Goal: Task Accomplishment & Management: Use online tool/utility

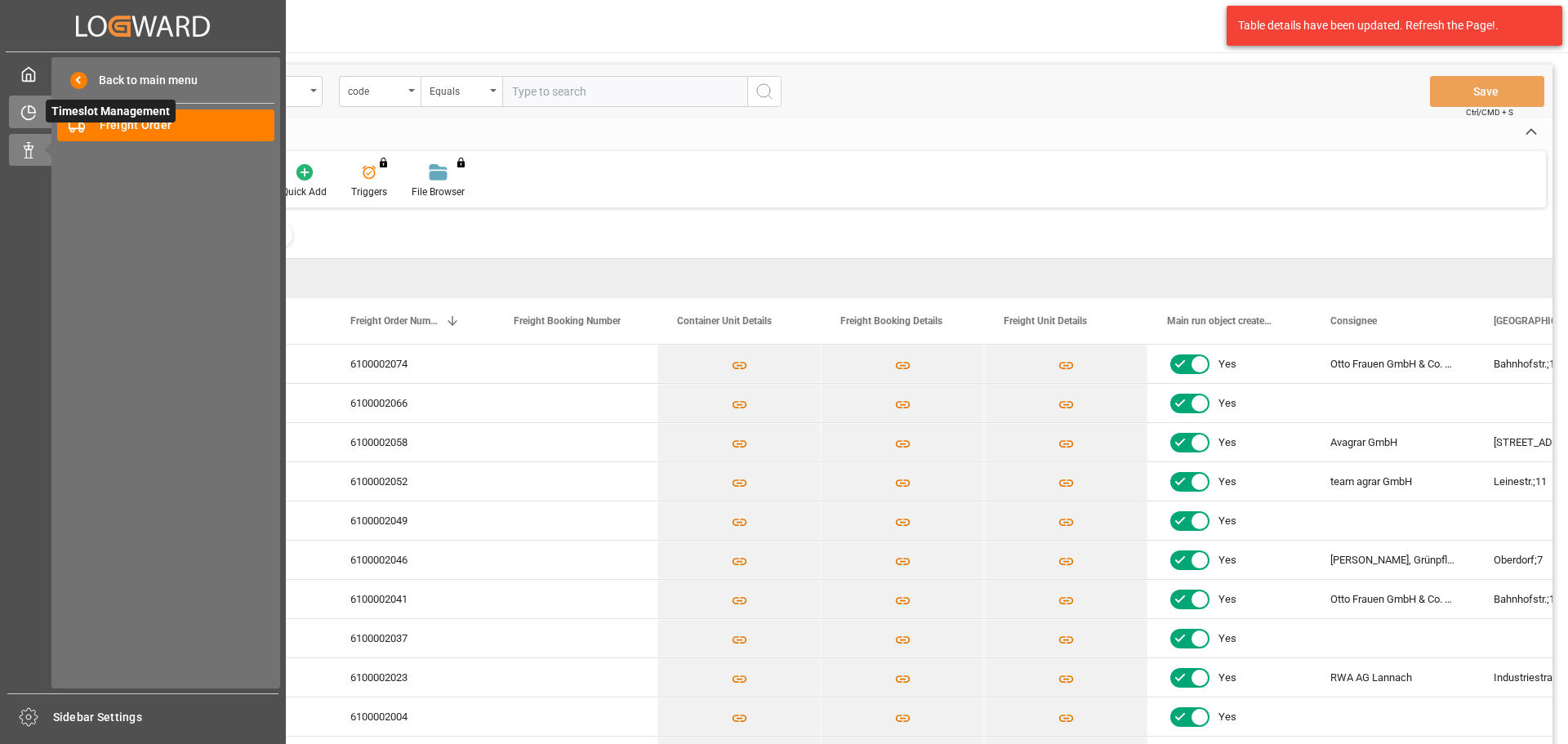
click at [31, 118] on icon at bounding box center [29, 112] width 17 height 17
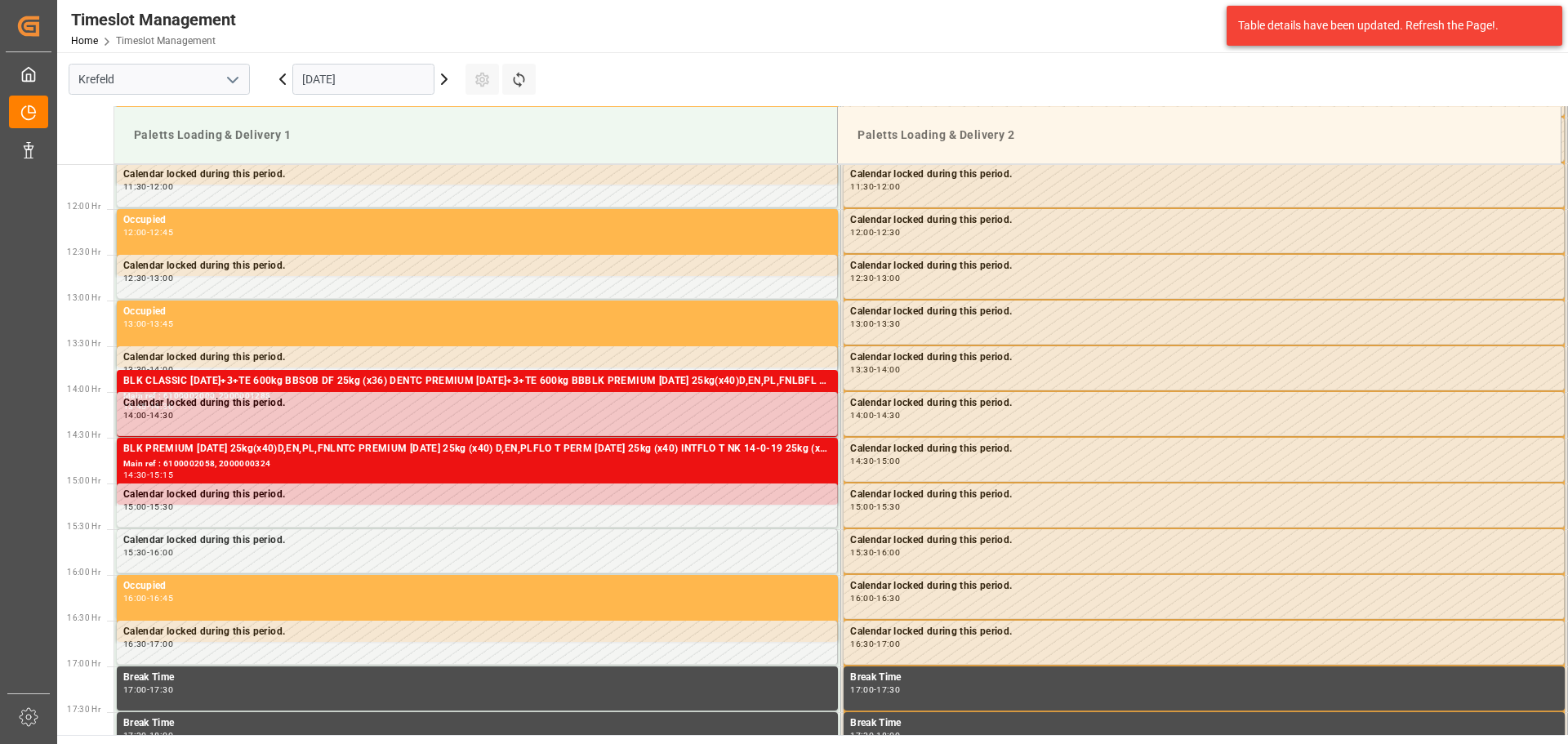
scroll to position [1058, 0]
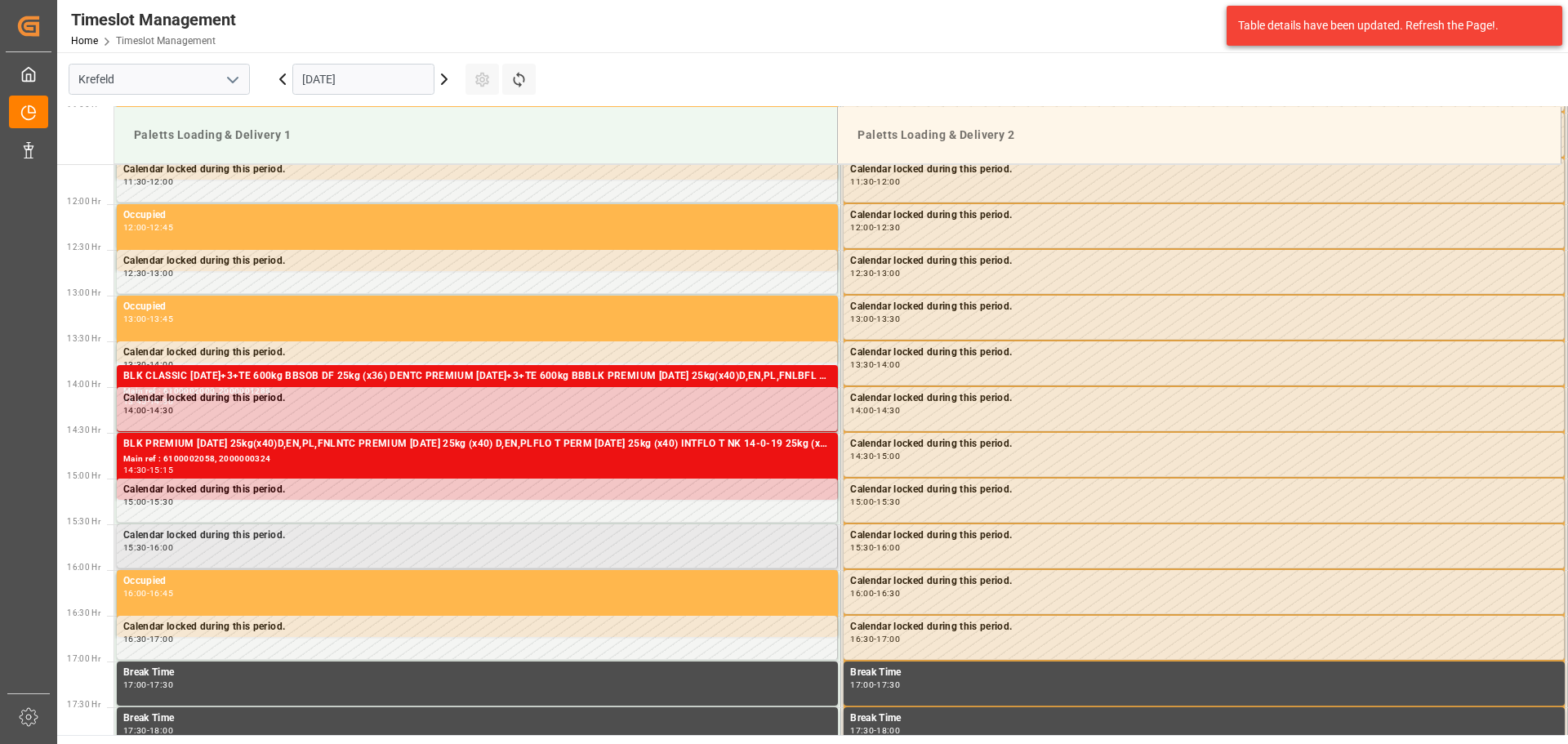
click at [500, 529] on div "Calendar locked during this period." at bounding box center [477, 536] width 708 height 17
click at [505, 546] on div "15:30 - 16:00" at bounding box center [477, 547] width 708 height 9
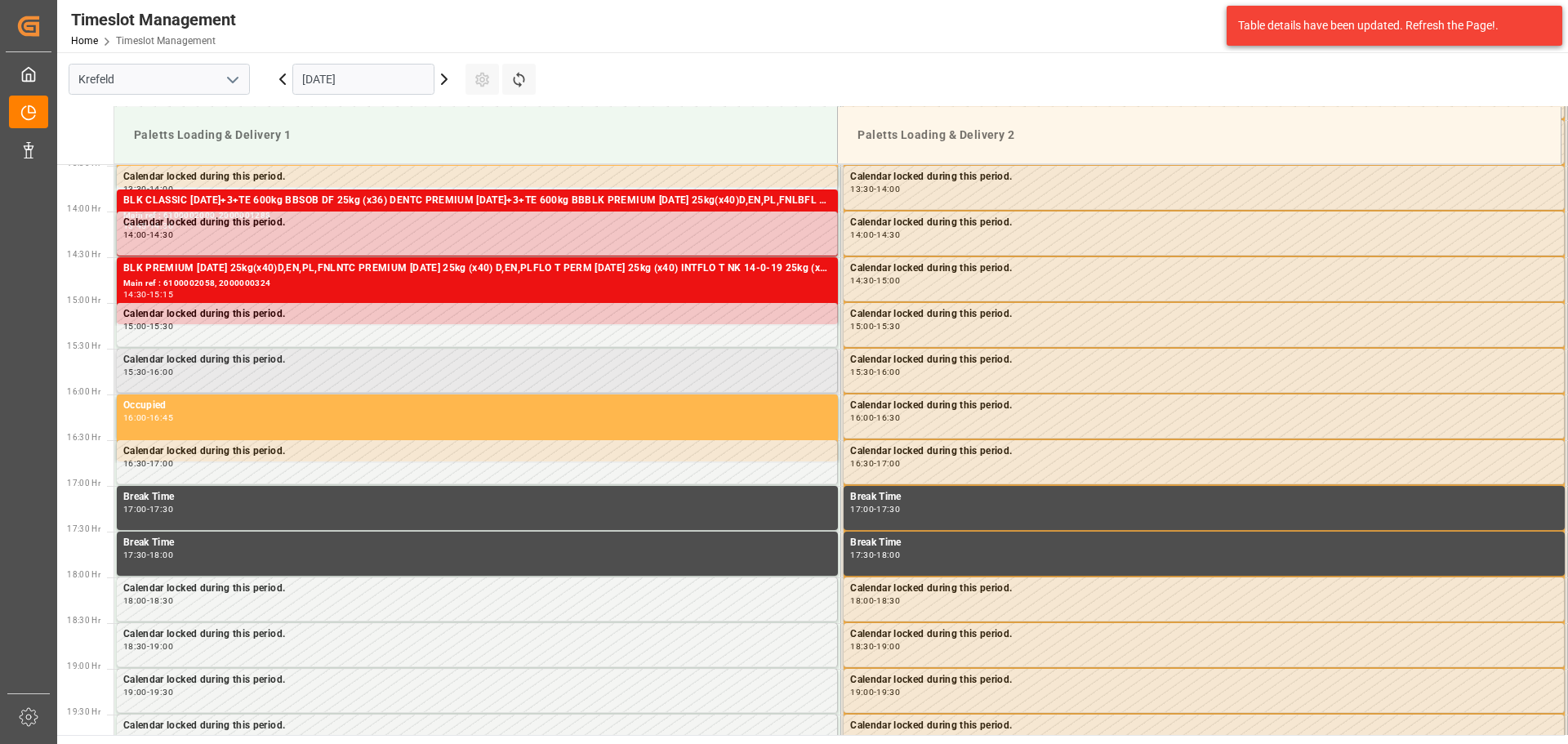
scroll to position [1221, 0]
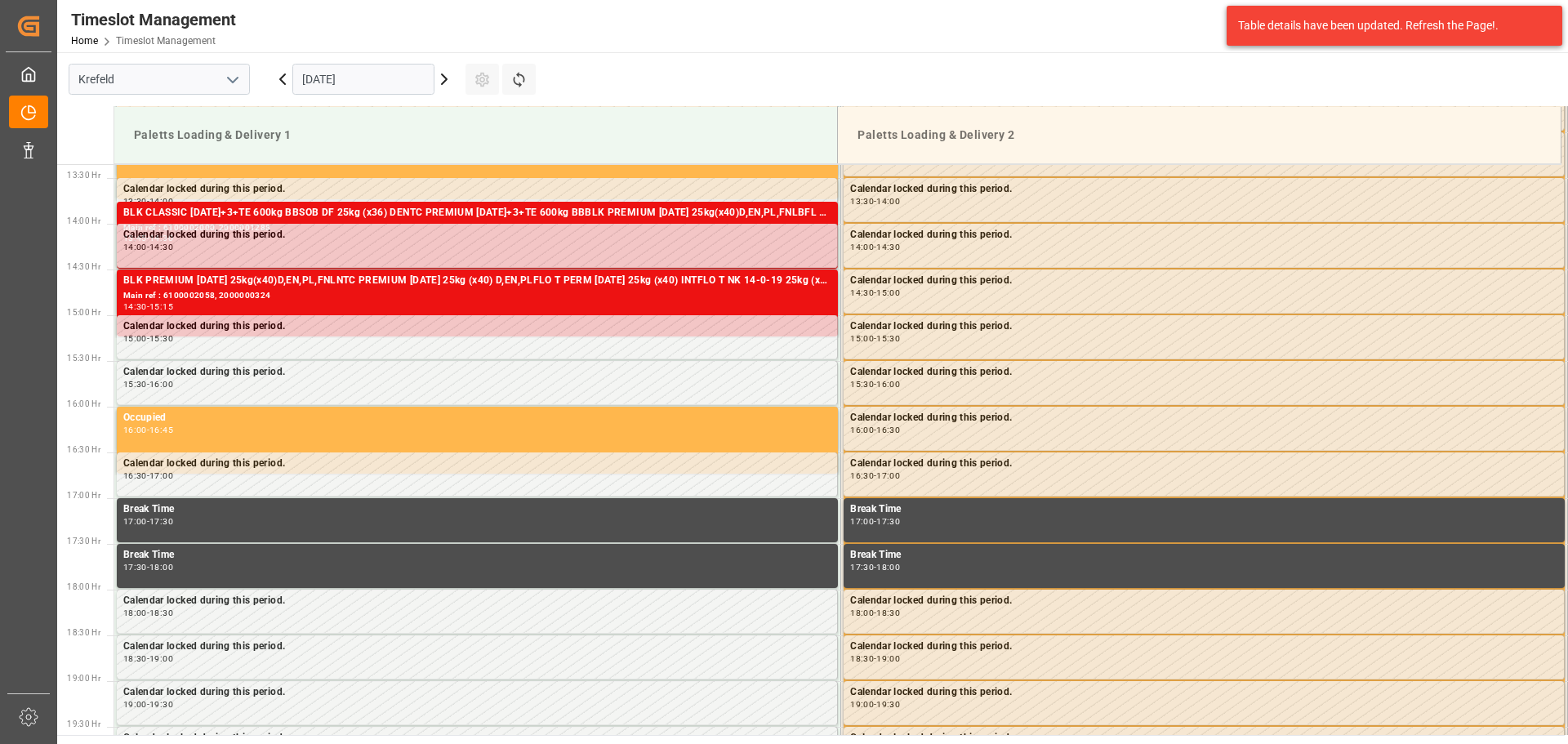
click at [1094, 79] on main "[GEOGRAPHIC_DATA] [DATE] Settings Refresh Time Slots Paletts Loading & Delivery…" at bounding box center [811, 393] width 1508 height 683
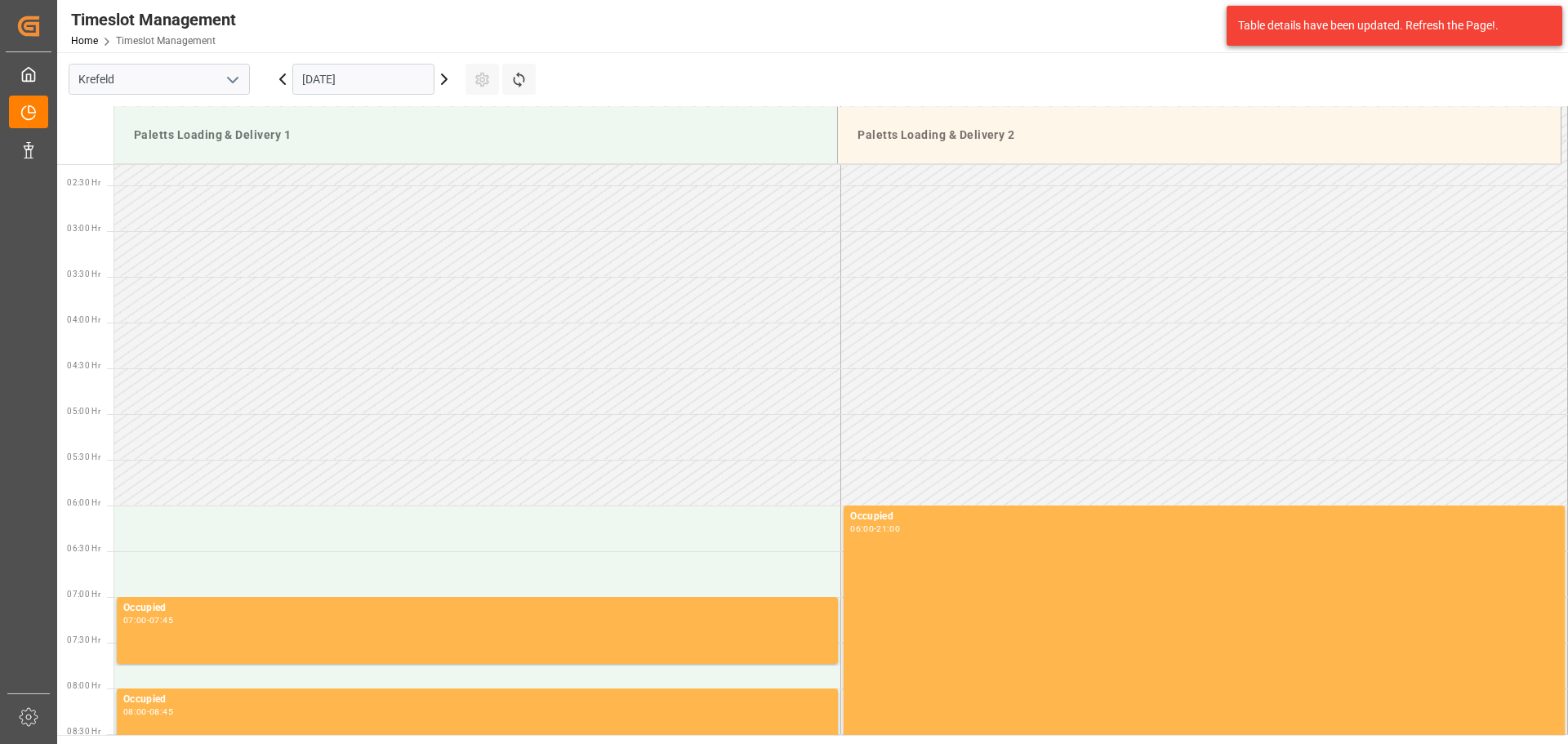
scroll to position [572, 0]
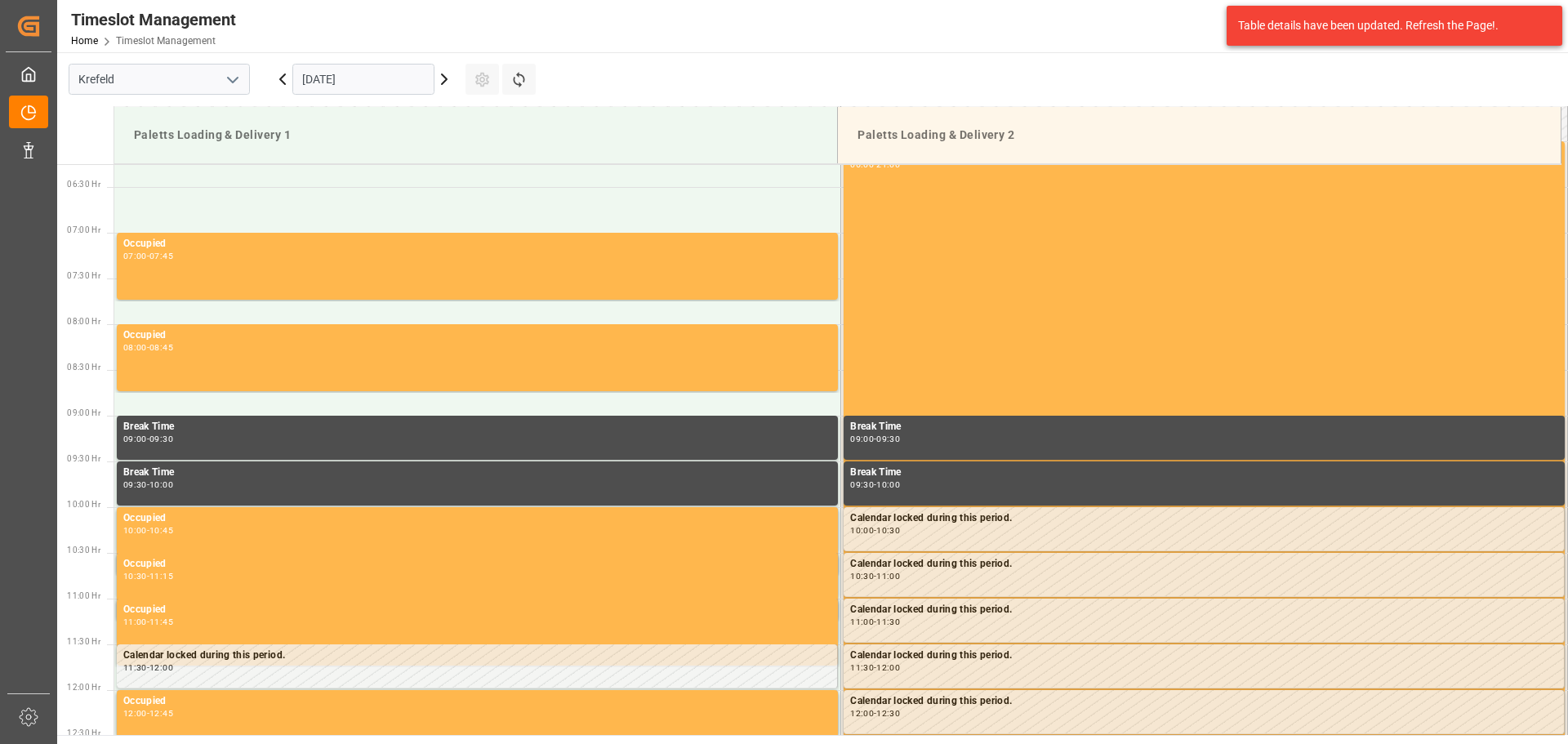
click at [450, 80] on icon at bounding box center [444, 80] width 20 height 20
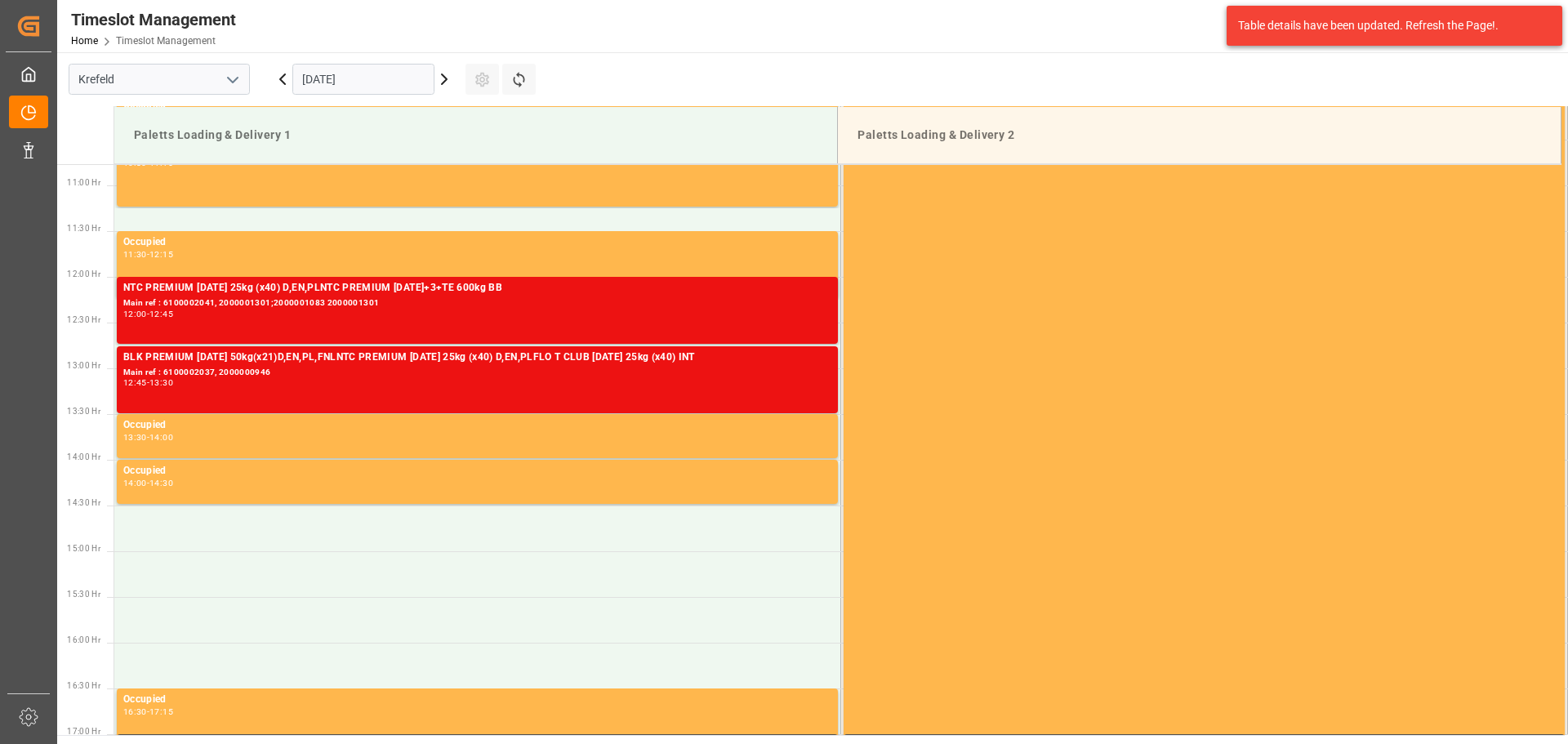
scroll to position [986, 0]
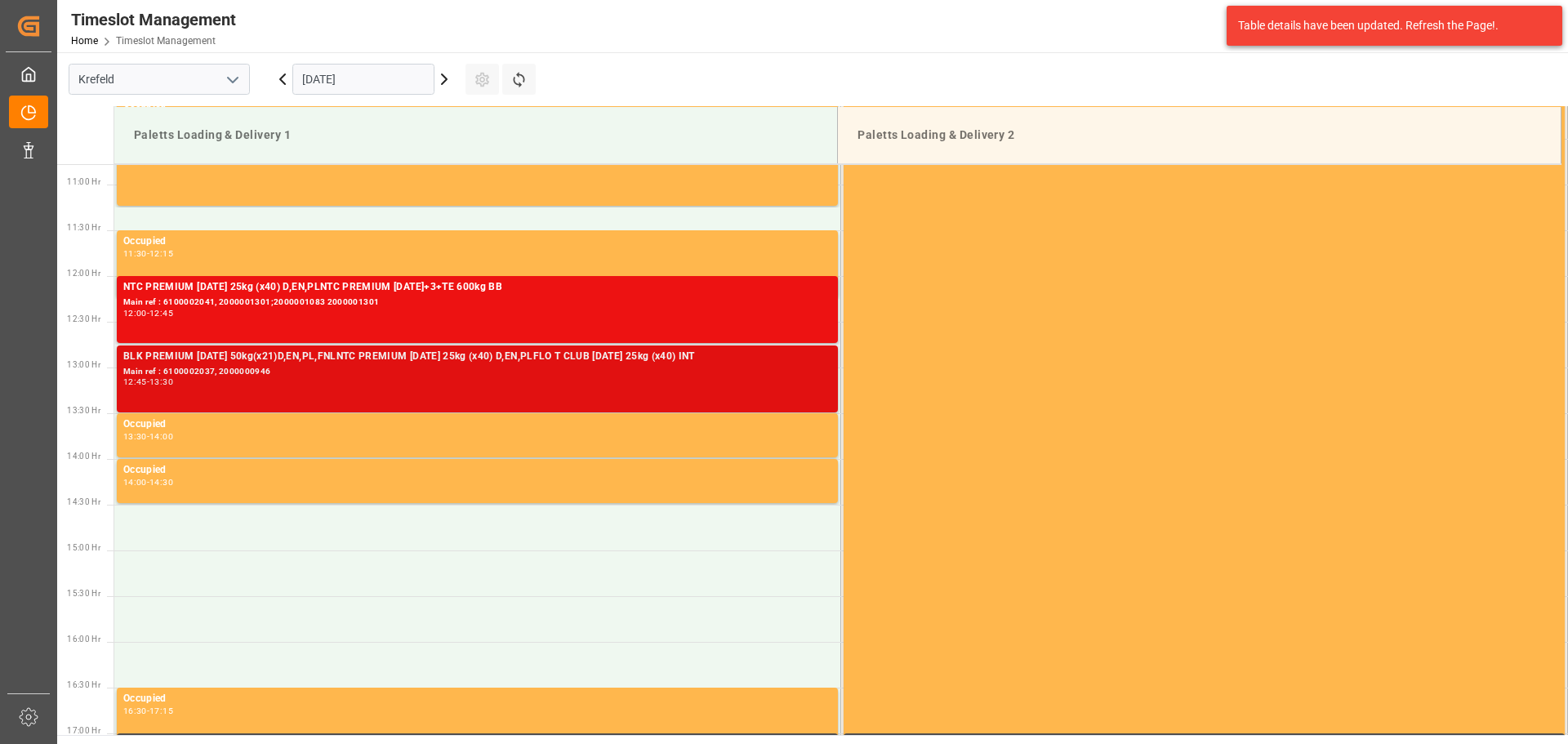
click at [626, 387] on div "12:45 - 13:30" at bounding box center [477, 382] width 708 height 9
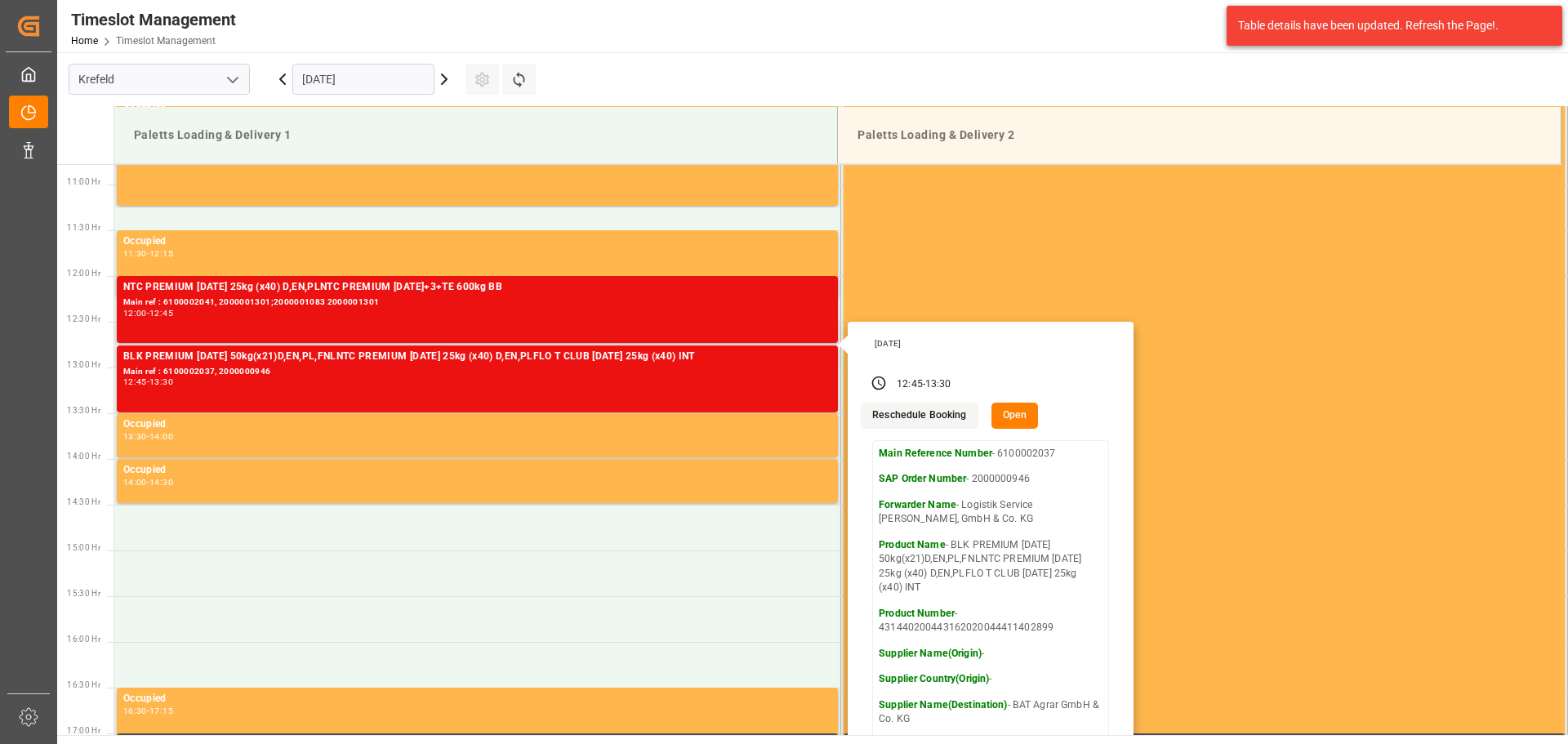
click at [1003, 420] on button "Open" at bounding box center [1016, 416] width 47 height 27
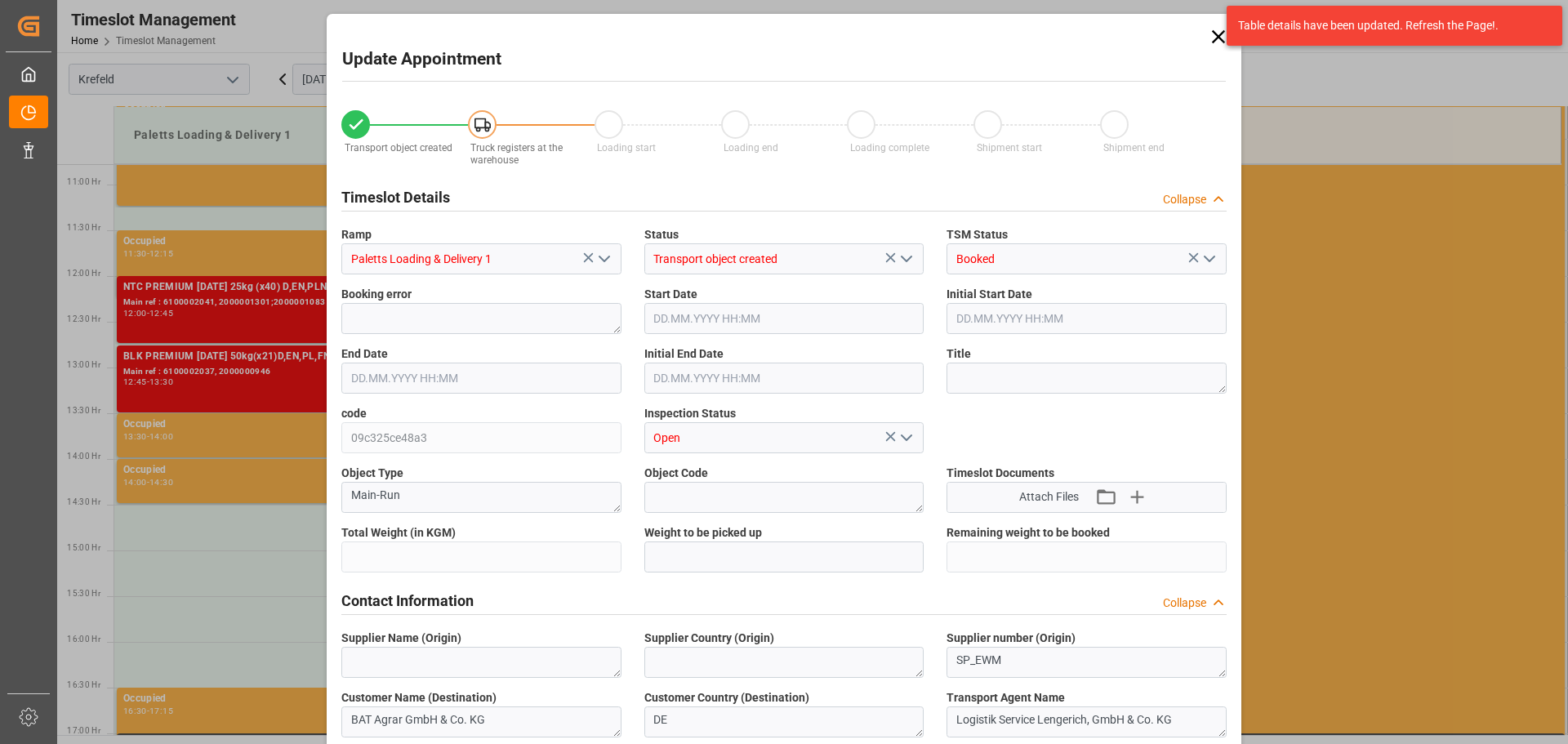
type input "22492.4"
type input "0"
type input "[DATE] 12:45"
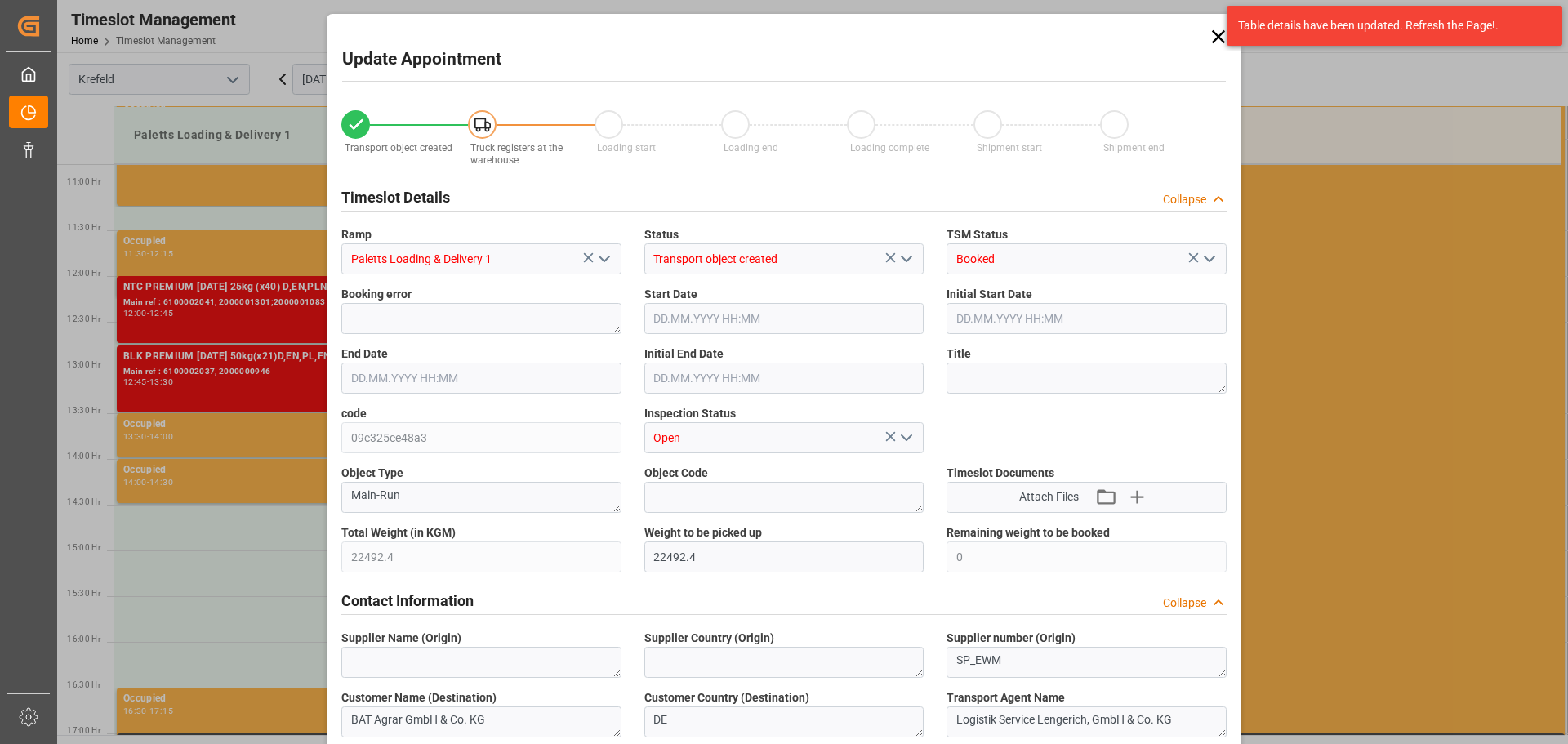
type input "[DATE] 15:15"
type input "[DATE] 13:30"
type input "[DATE] 16:00"
type input "[DATE] 13:11"
type input "[DATE] 06:58"
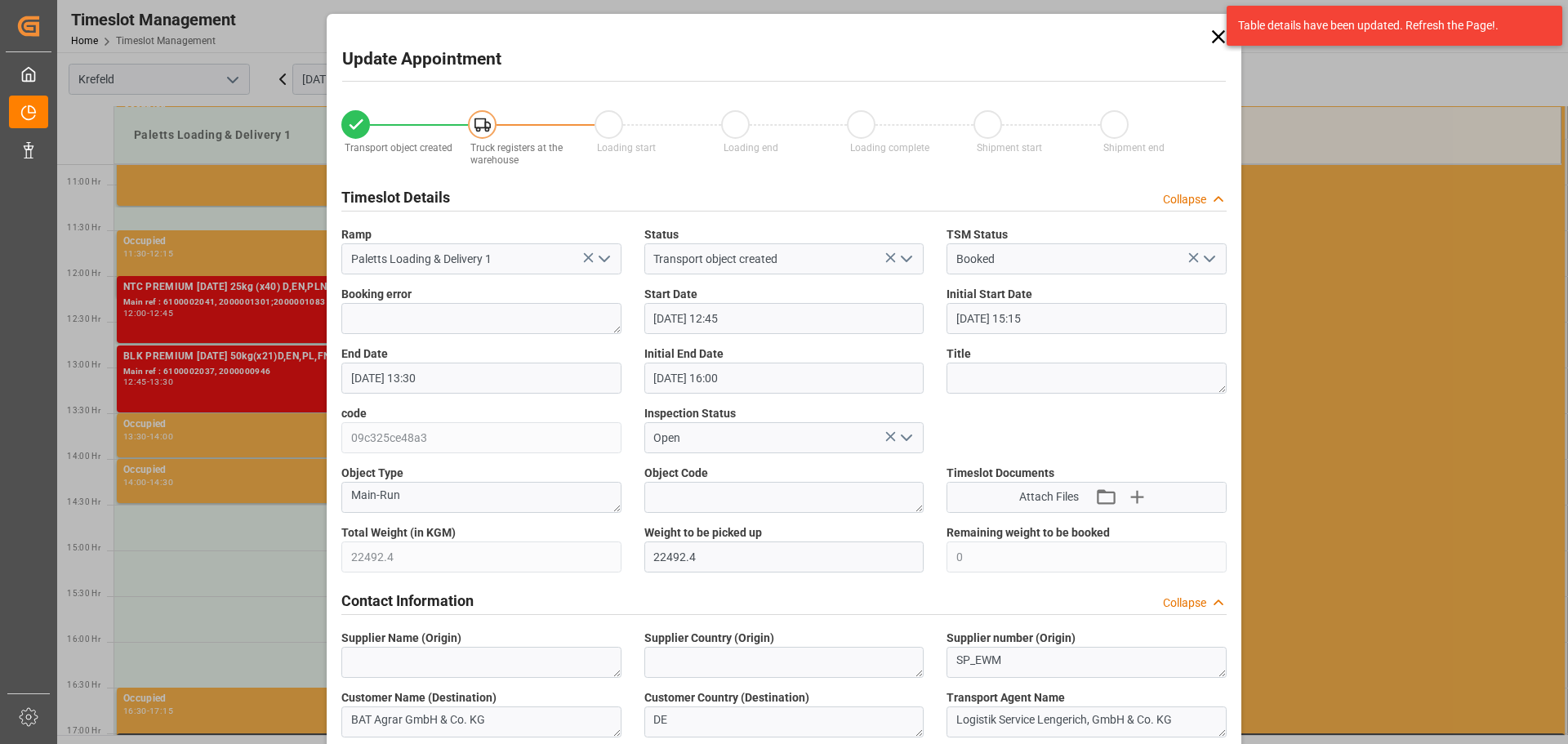
click at [766, 303] on input "[DATE] 12:45" at bounding box center [784, 318] width 280 height 31
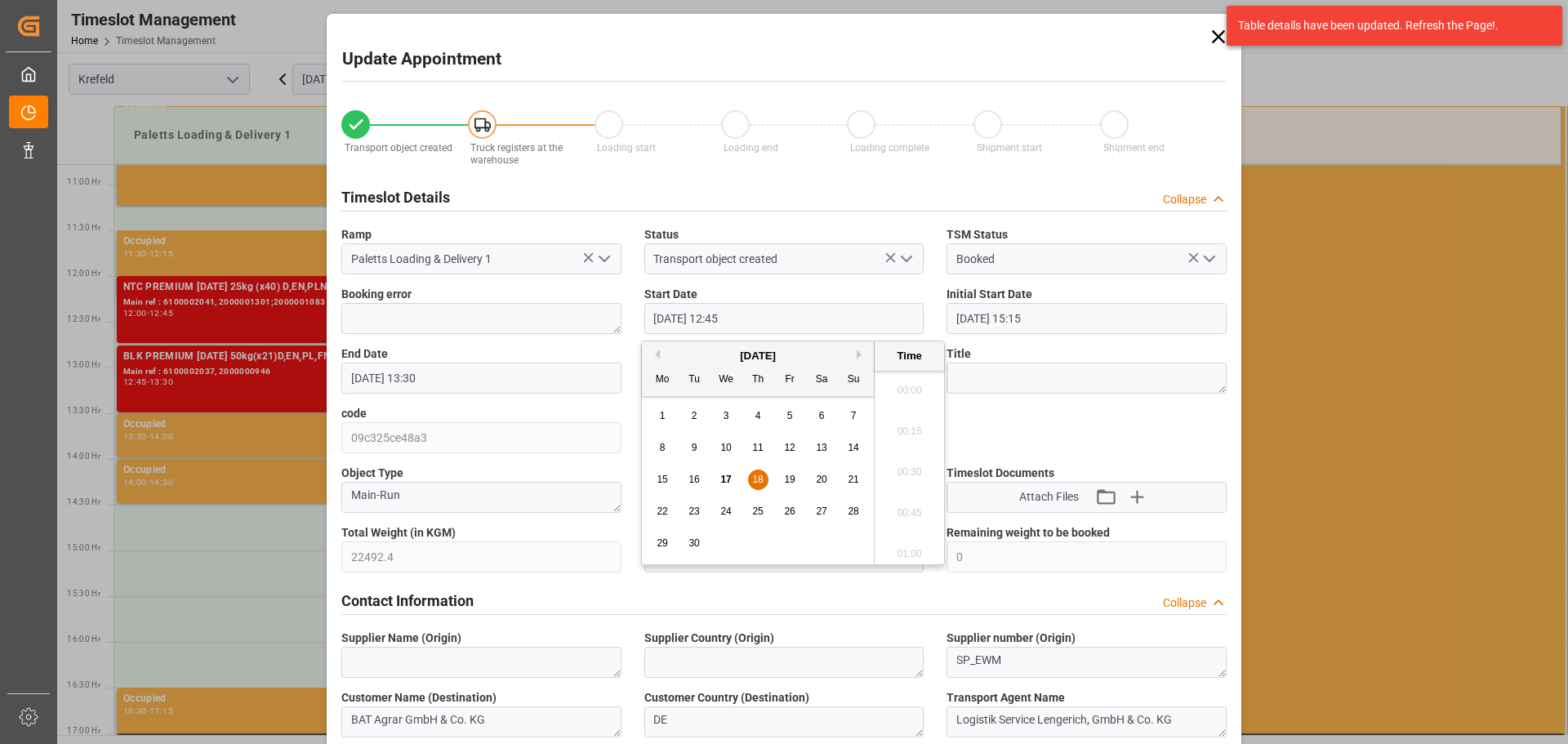
scroll to position [2007, 0]
click at [761, 485] on span "18" at bounding box center [757, 480] width 11 height 12
click at [893, 426] on li "06:00" at bounding box center [909, 427] width 70 height 41
type input "[DATE] 06:00"
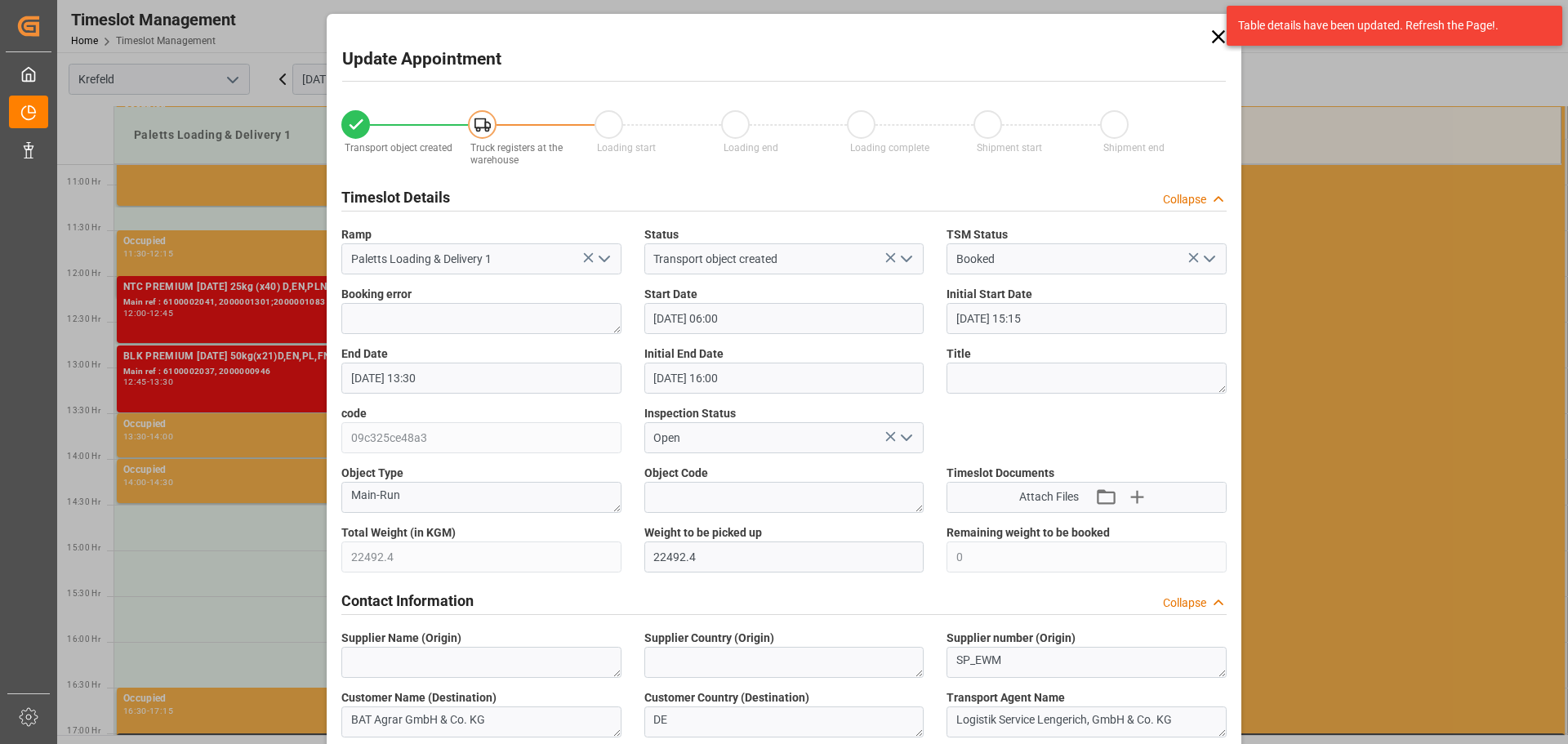
click at [509, 377] on input "[DATE] 13:30" at bounding box center [481, 378] width 280 height 31
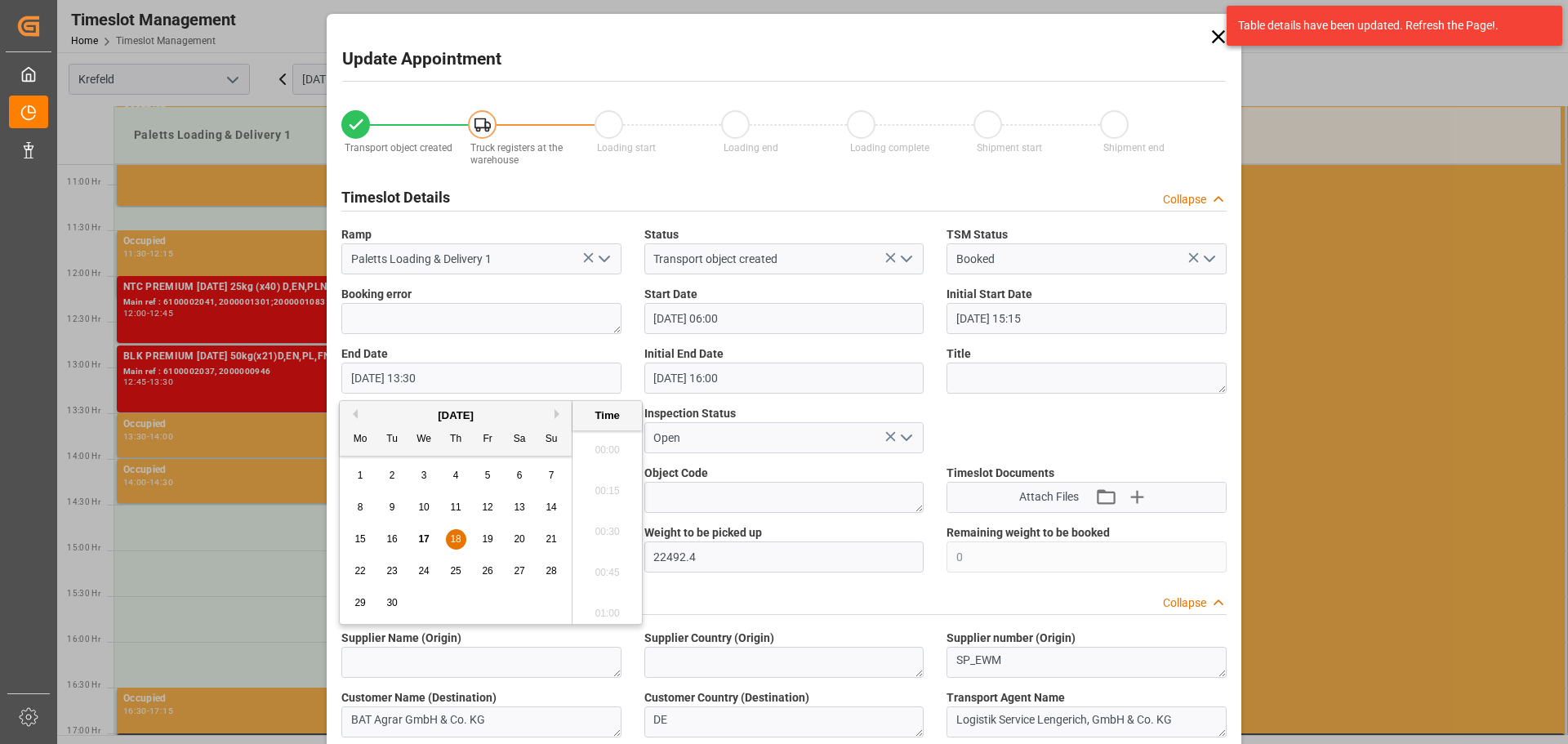
scroll to position [2129, 0]
click at [454, 542] on span "18" at bounding box center [455, 540] width 11 height 12
click at [608, 567] on li "06:45" at bounding box center [607, 568] width 70 height 41
type input "[DATE] 06:45"
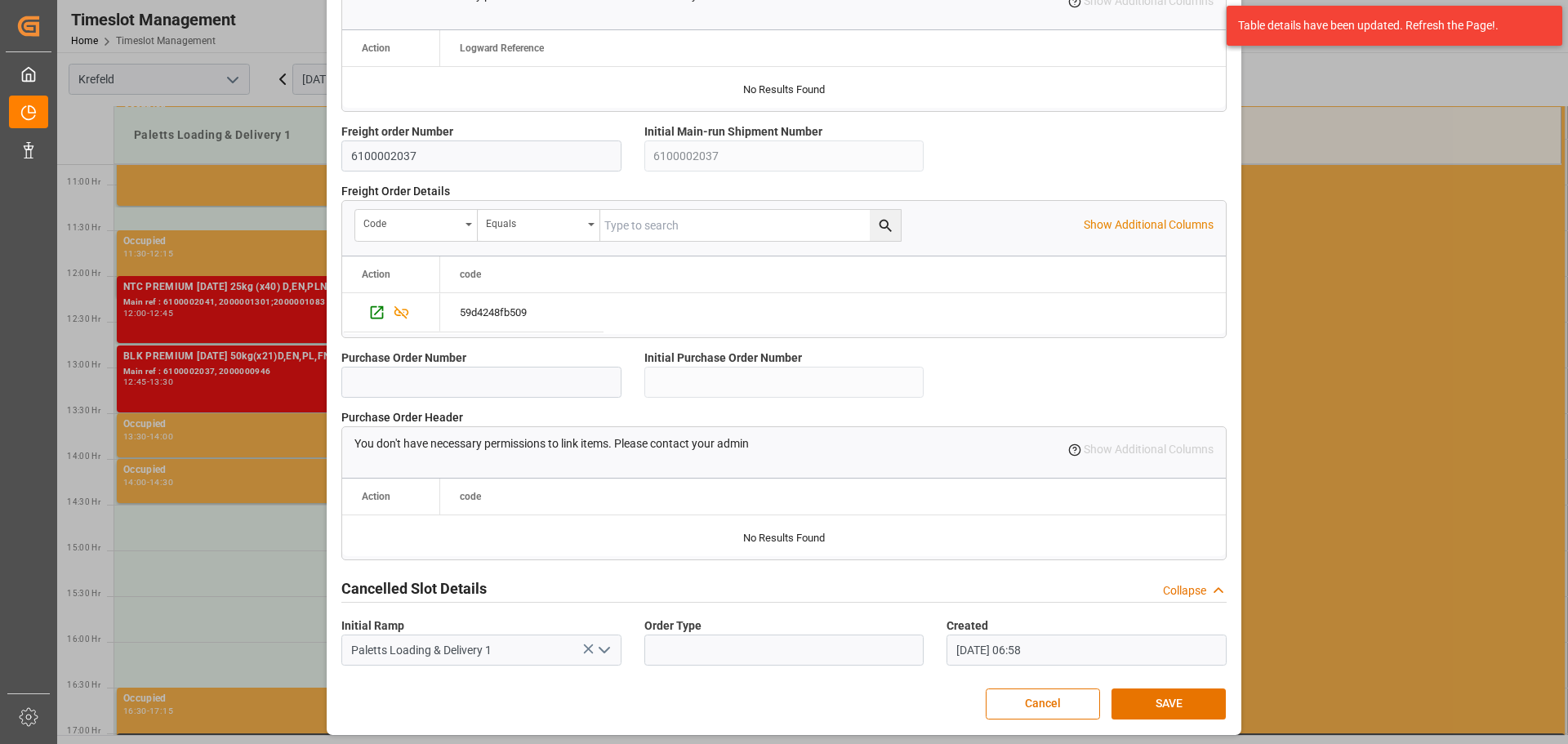
scroll to position [1405, 0]
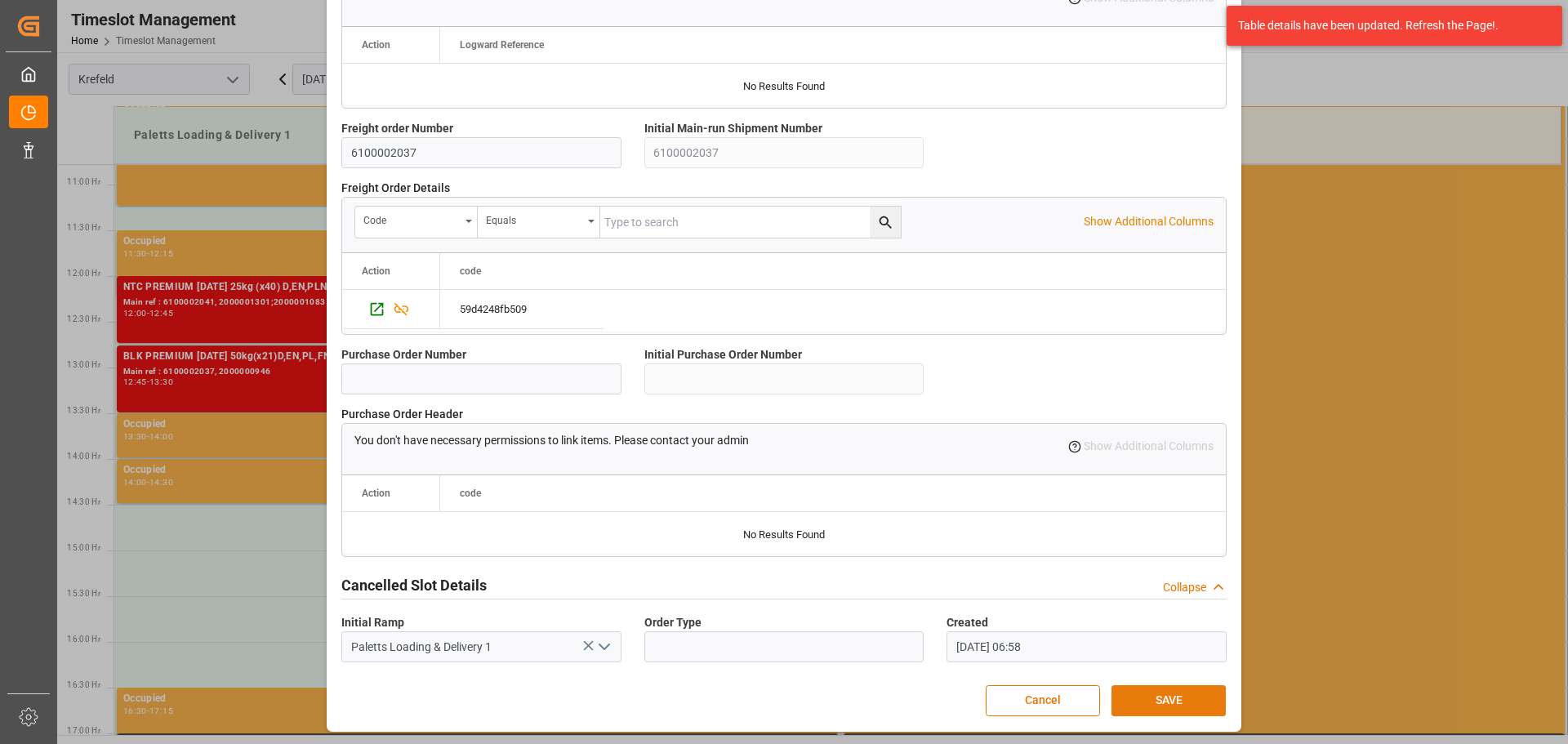
click at [1163, 708] on button "SAVE" at bounding box center [1169, 701] width 114 height 31
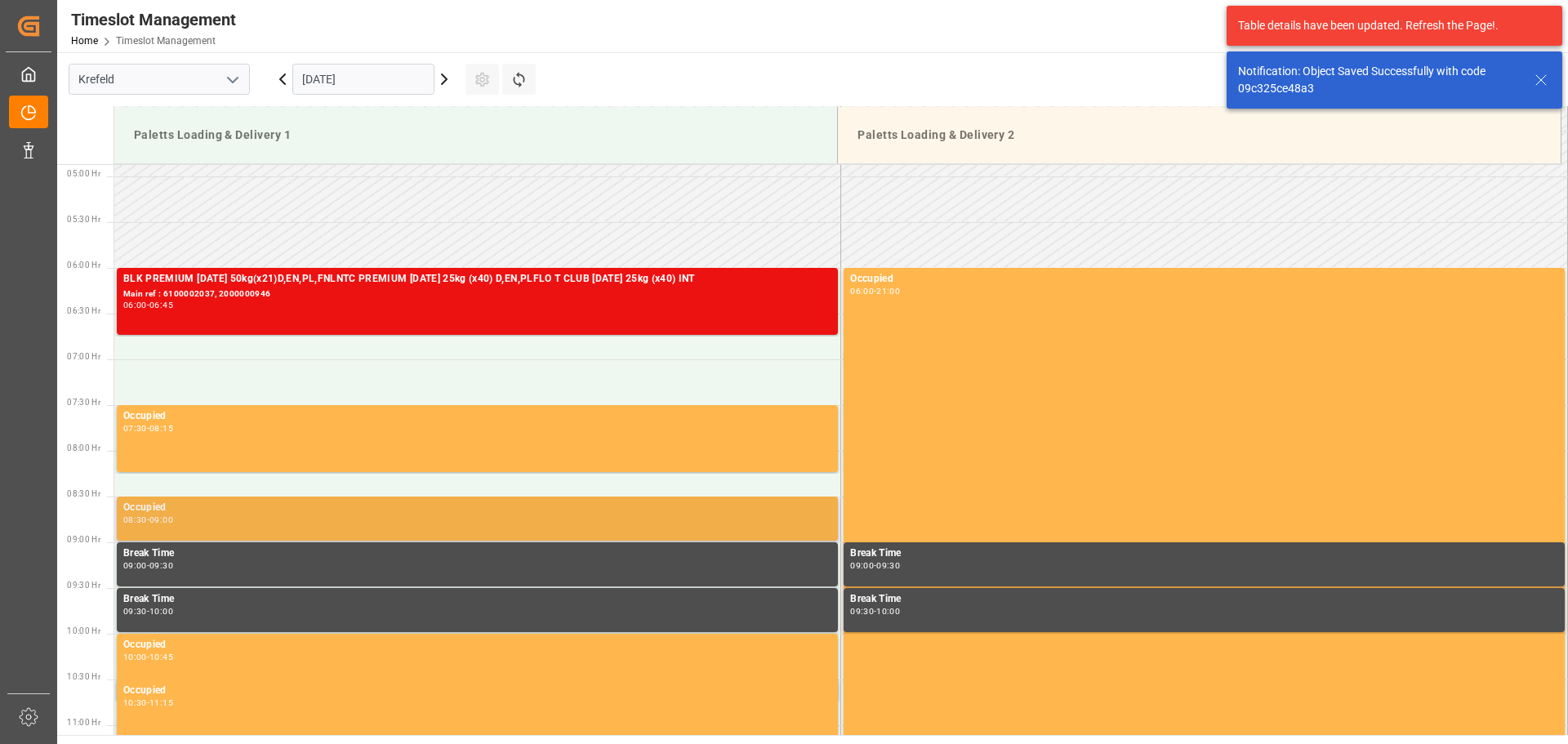
scroll to position [447, 0]
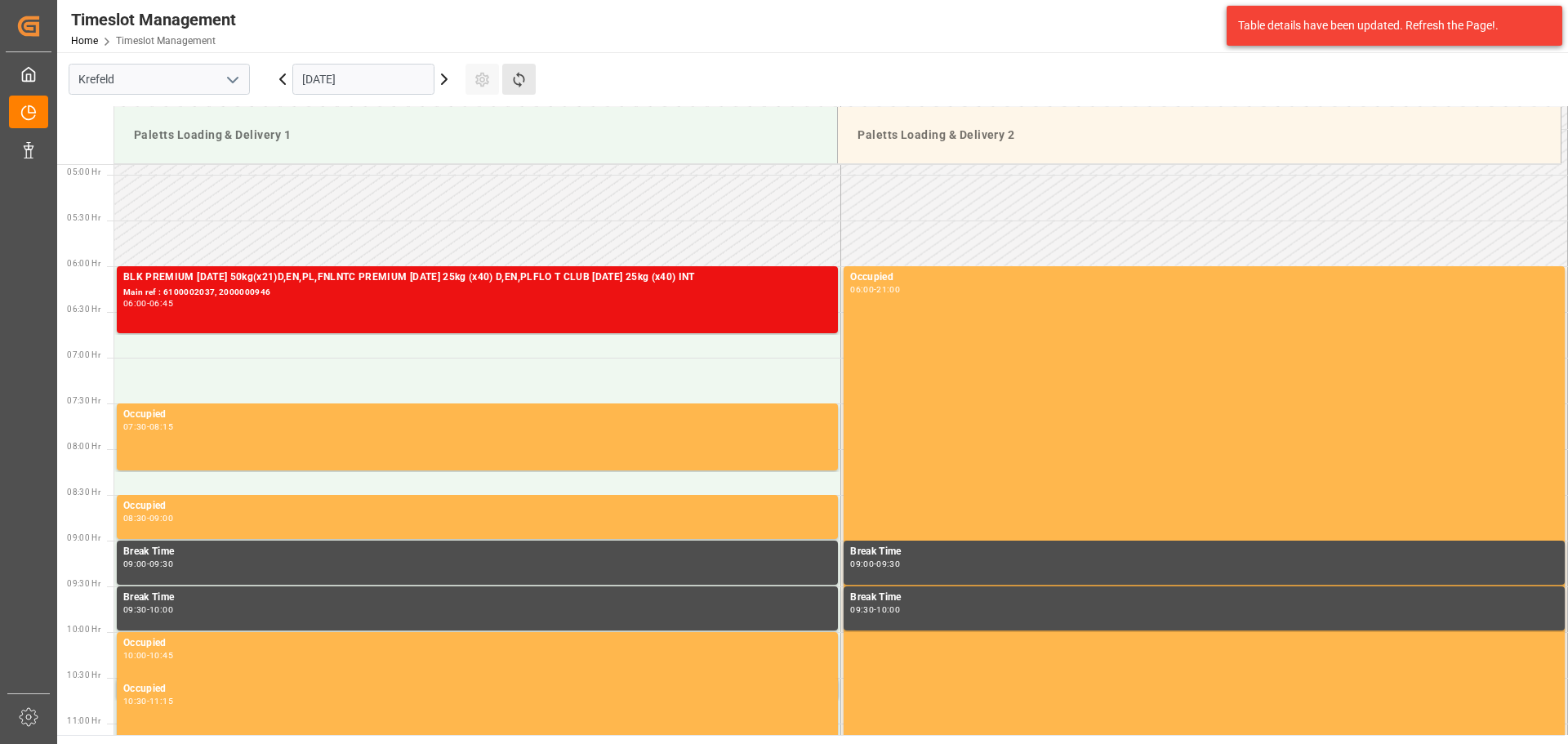
click at [509, 88] on button "Refresh Time Slots" at bounding box center [519, 80] width 33 height 31
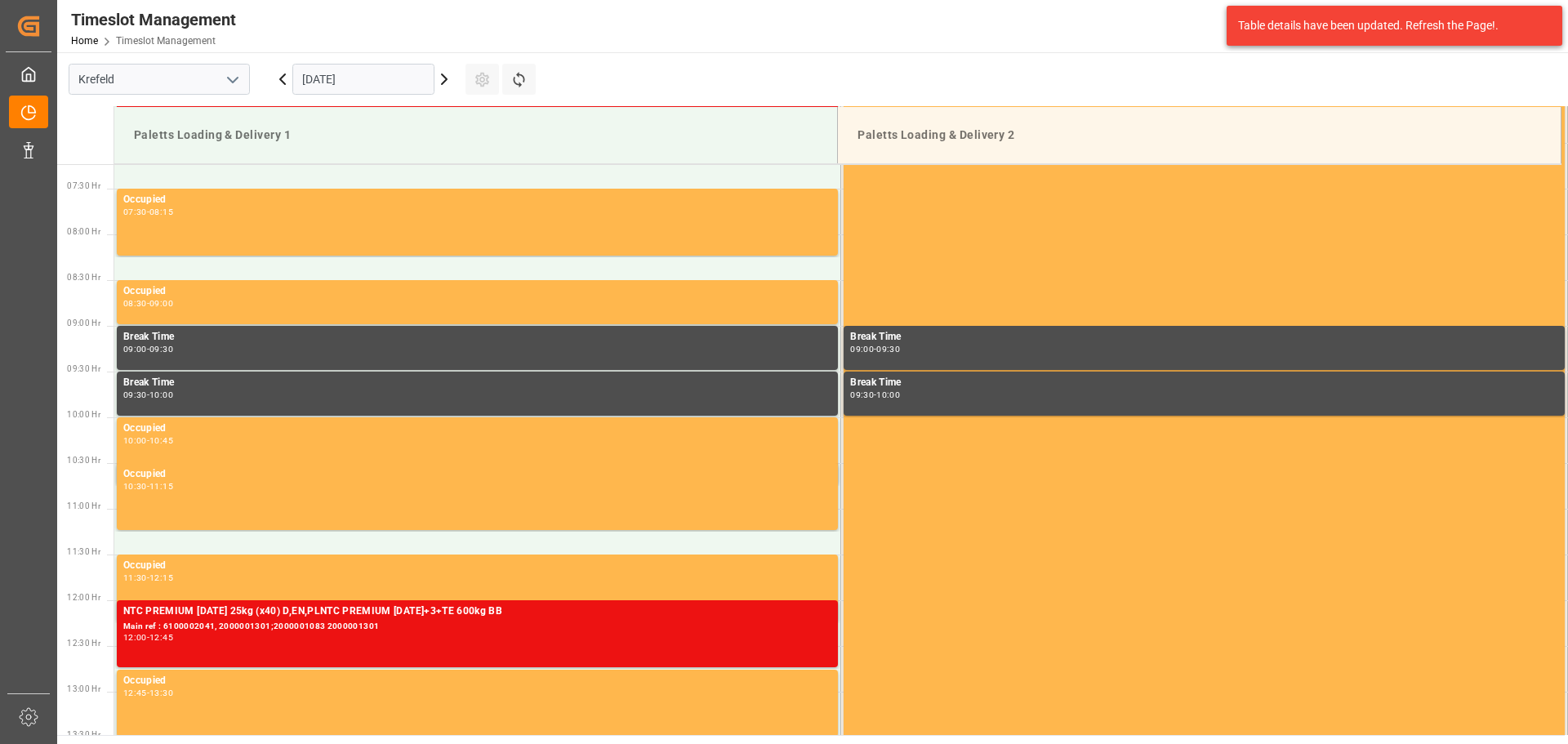
scroll to position [659, 0]
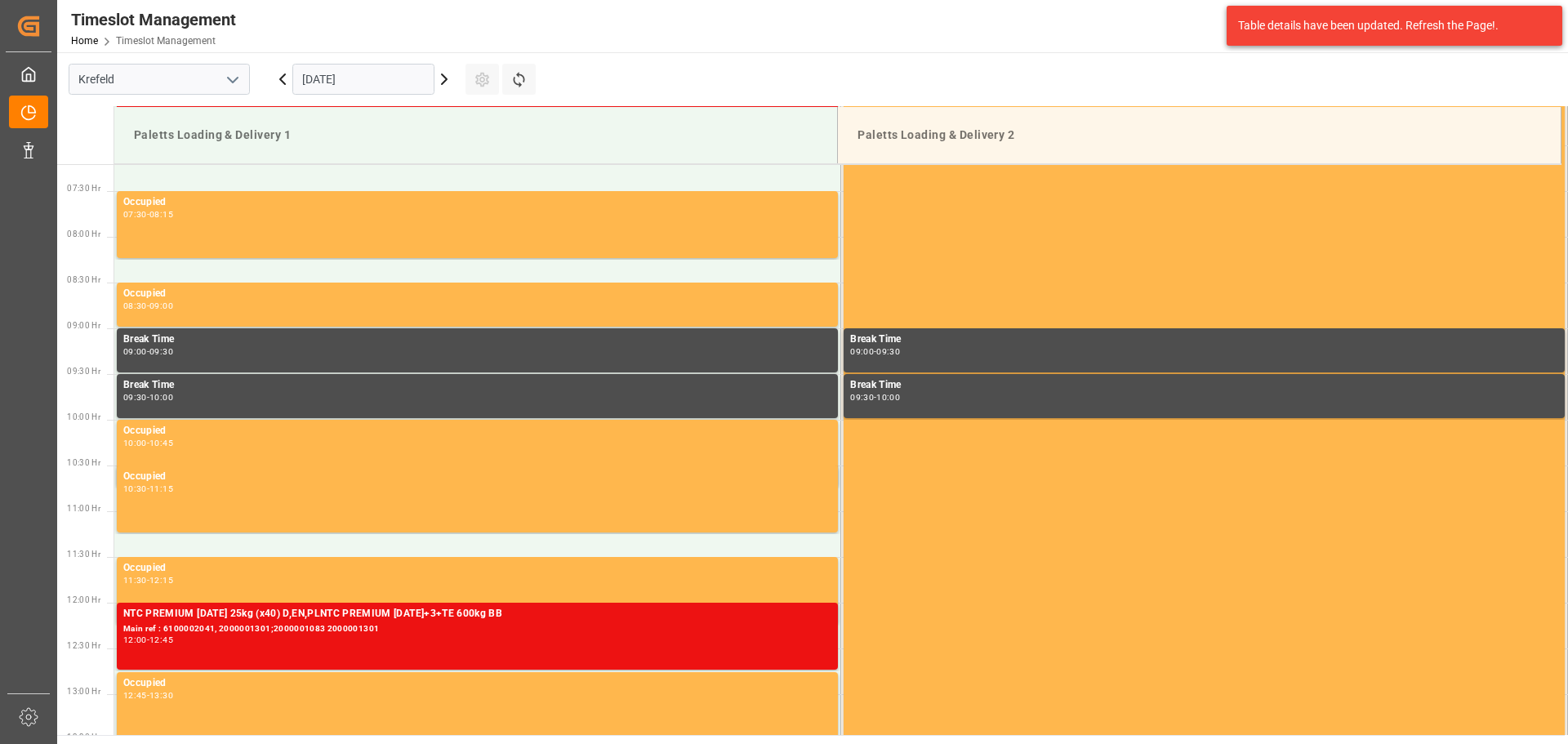
click at [347, 85] on input "[DATE]" at bounding box center [363, 80] width 143 height 31
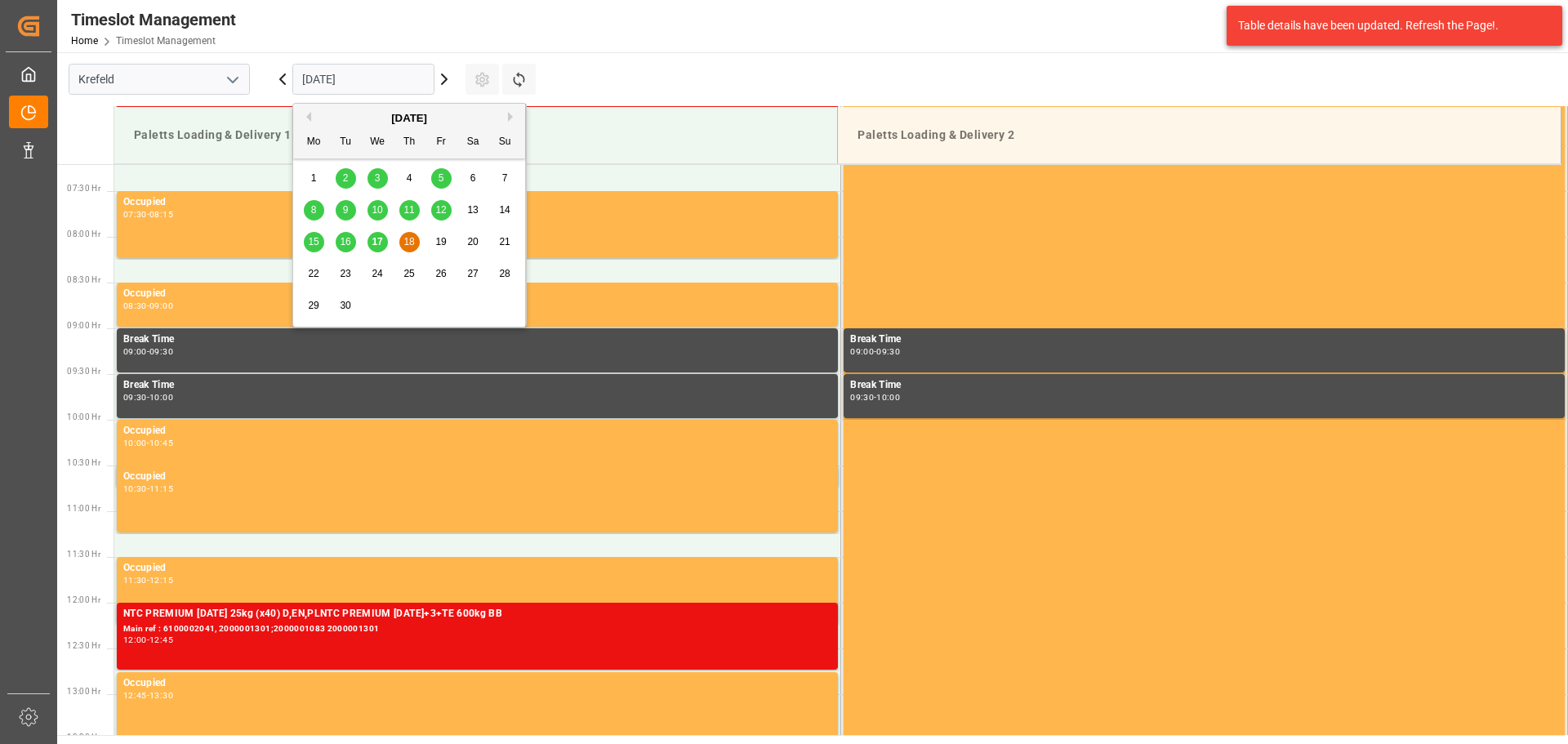
click at [377, 244] on span "17" at bounding box center [377, 242] width 11 height 12
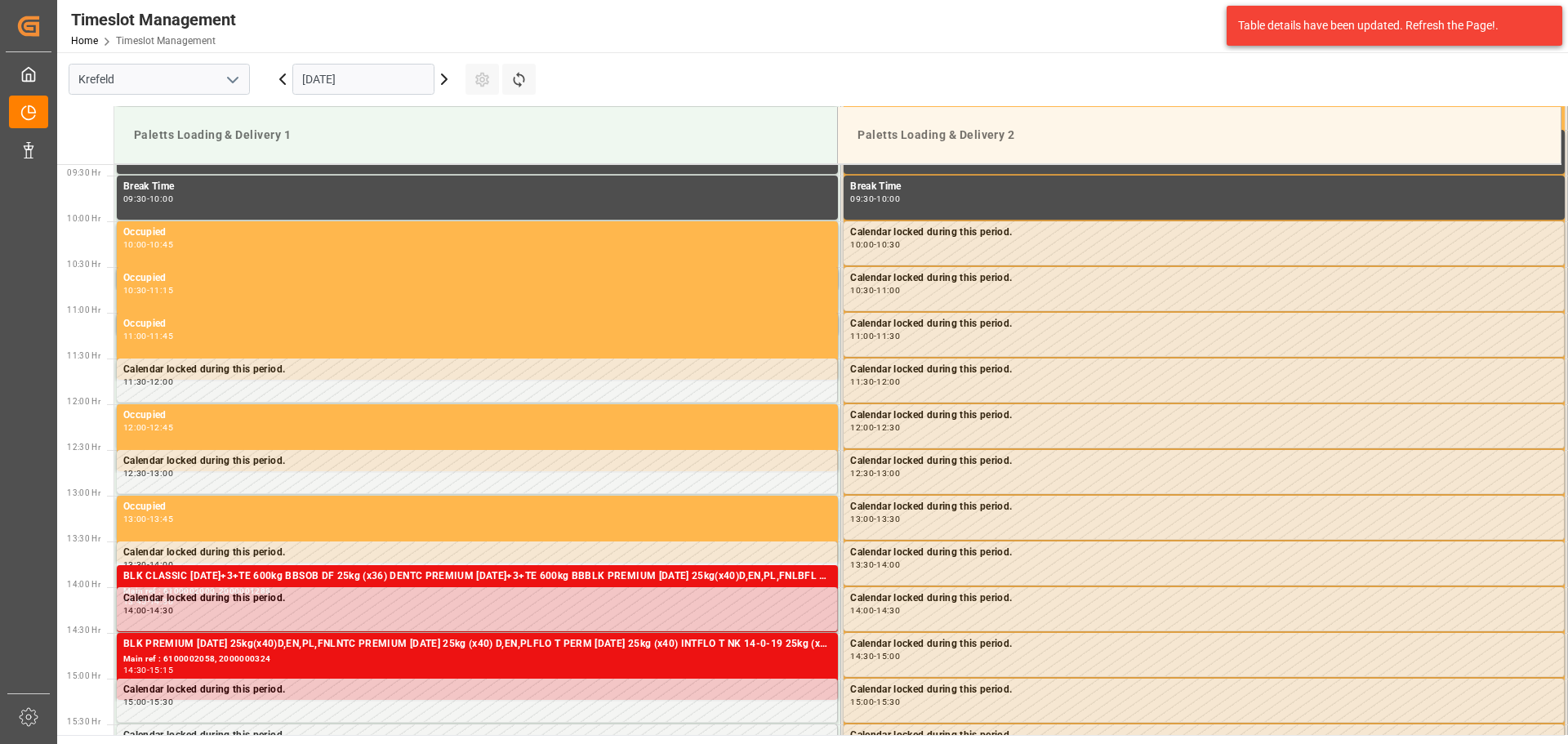
scroll to position [904, 0]
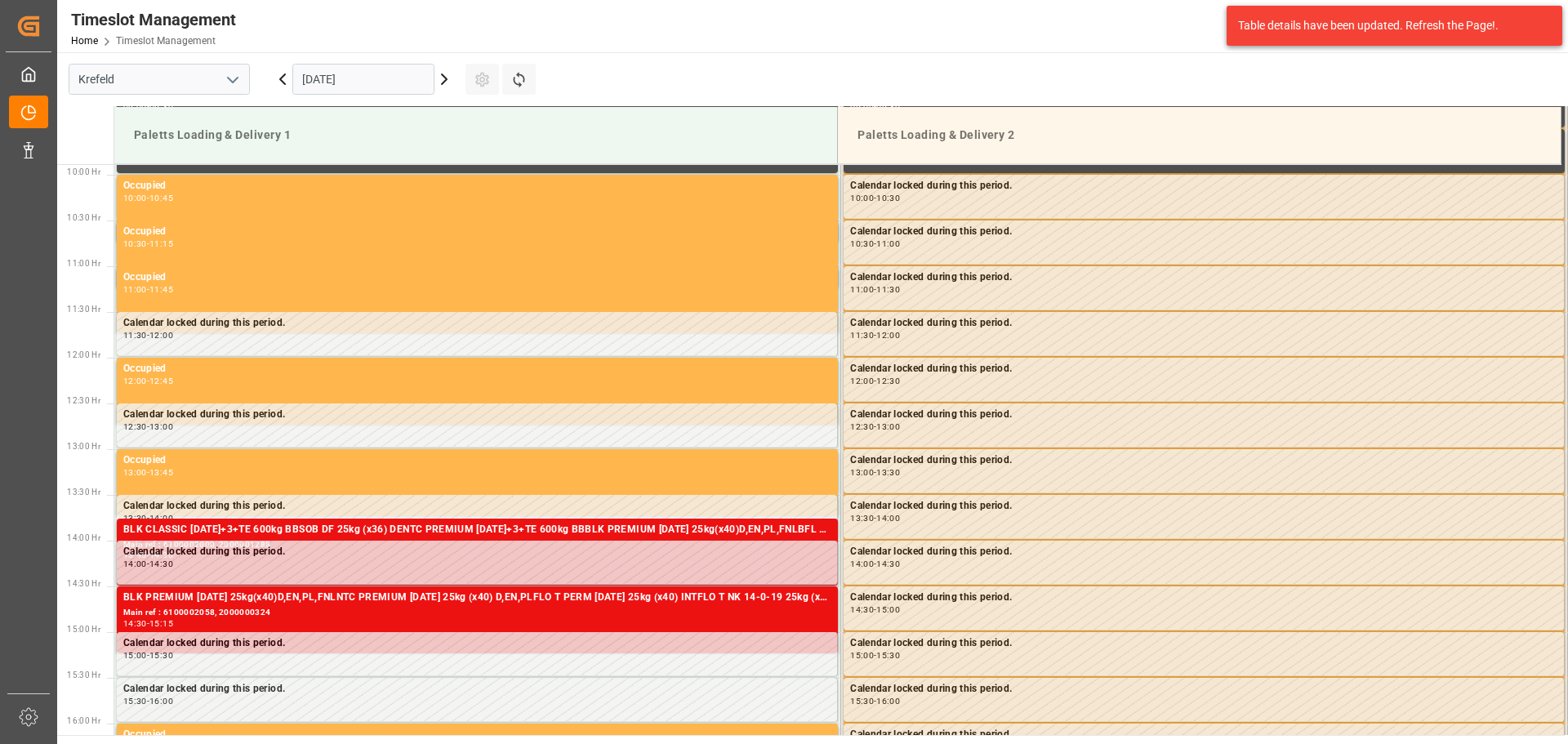
click at [798, 48] on div "Timeslot Management Home Timeslot Management Compo Expert 0 Notifications Only …" at bounding box center [807, 26] width 1523 height 52
click at [1023, 49] on div "Timeslot Management Home Timeslot Management Compo Expert 0 Notifications Only …" at bounding box center [807, 26] width 1523 height 52
click at [930, 61] on main "[GEOGRAPHIC_DATA] [DATE] Settings Refresh Time Slots Paletts Loading & Delivery…" at bounding box center [811, 393] width 1508 height 683
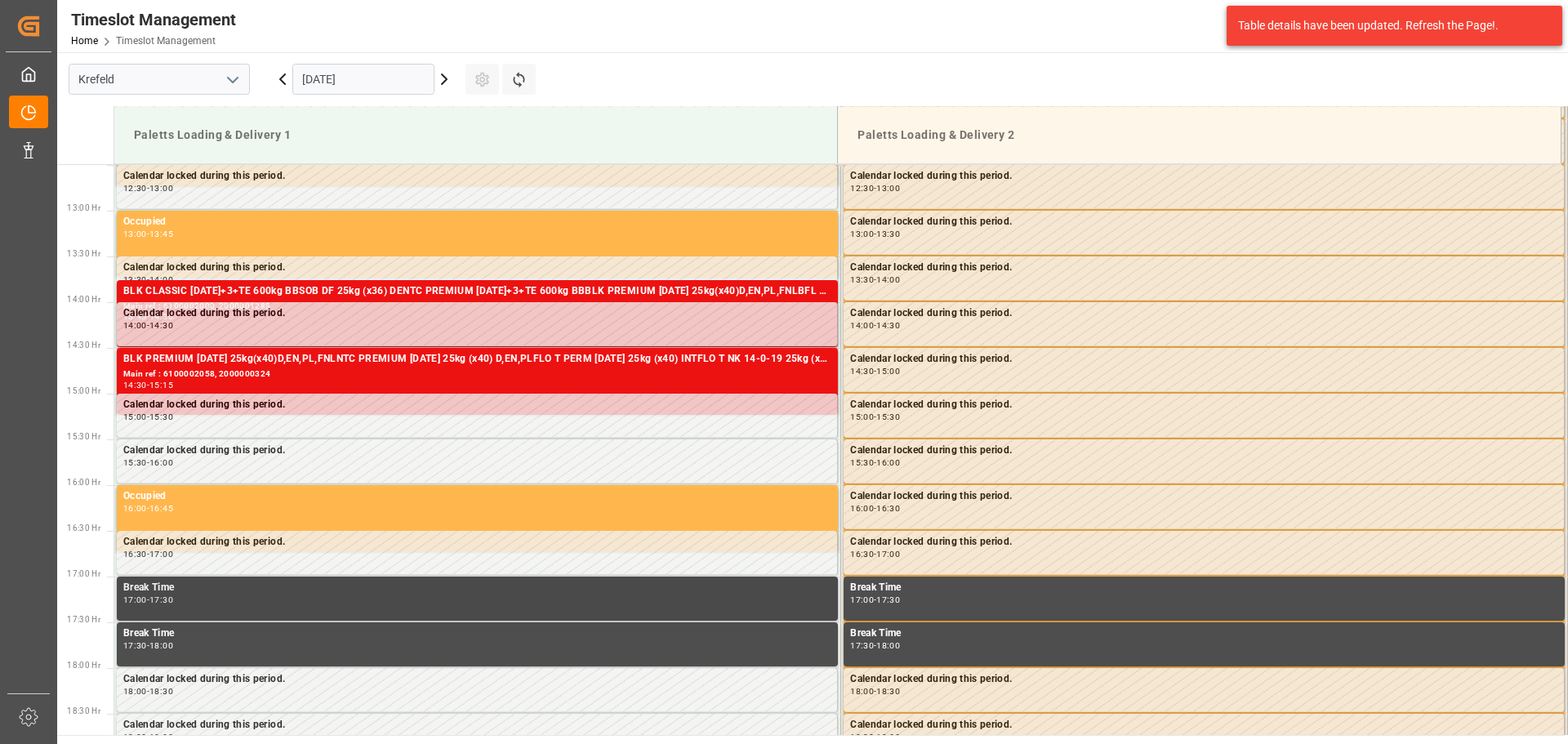
scroll to position [1149, 0]
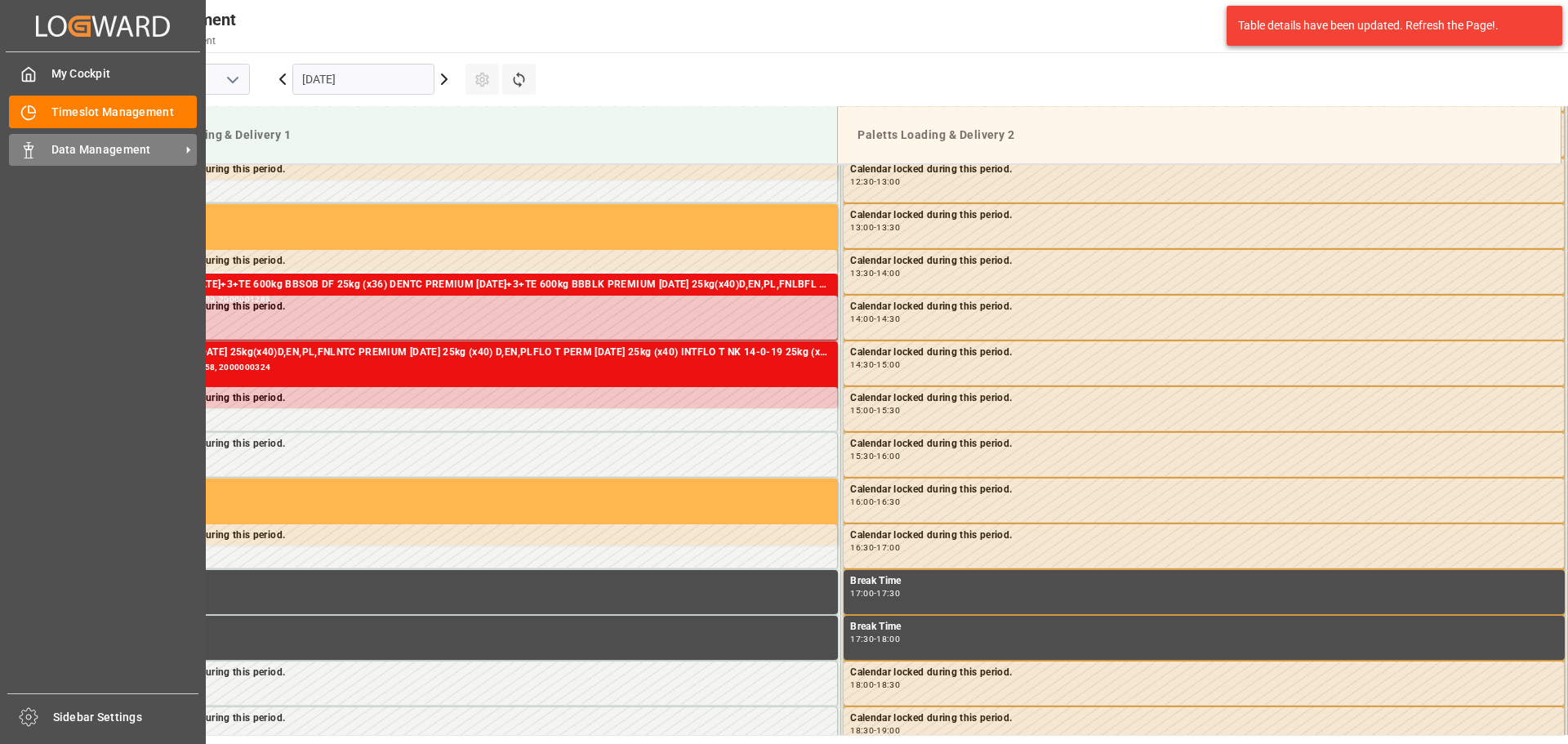
click at [36, 138] on div "Data Management Data Management" at bounding box center [102, 149] width 188 height 31
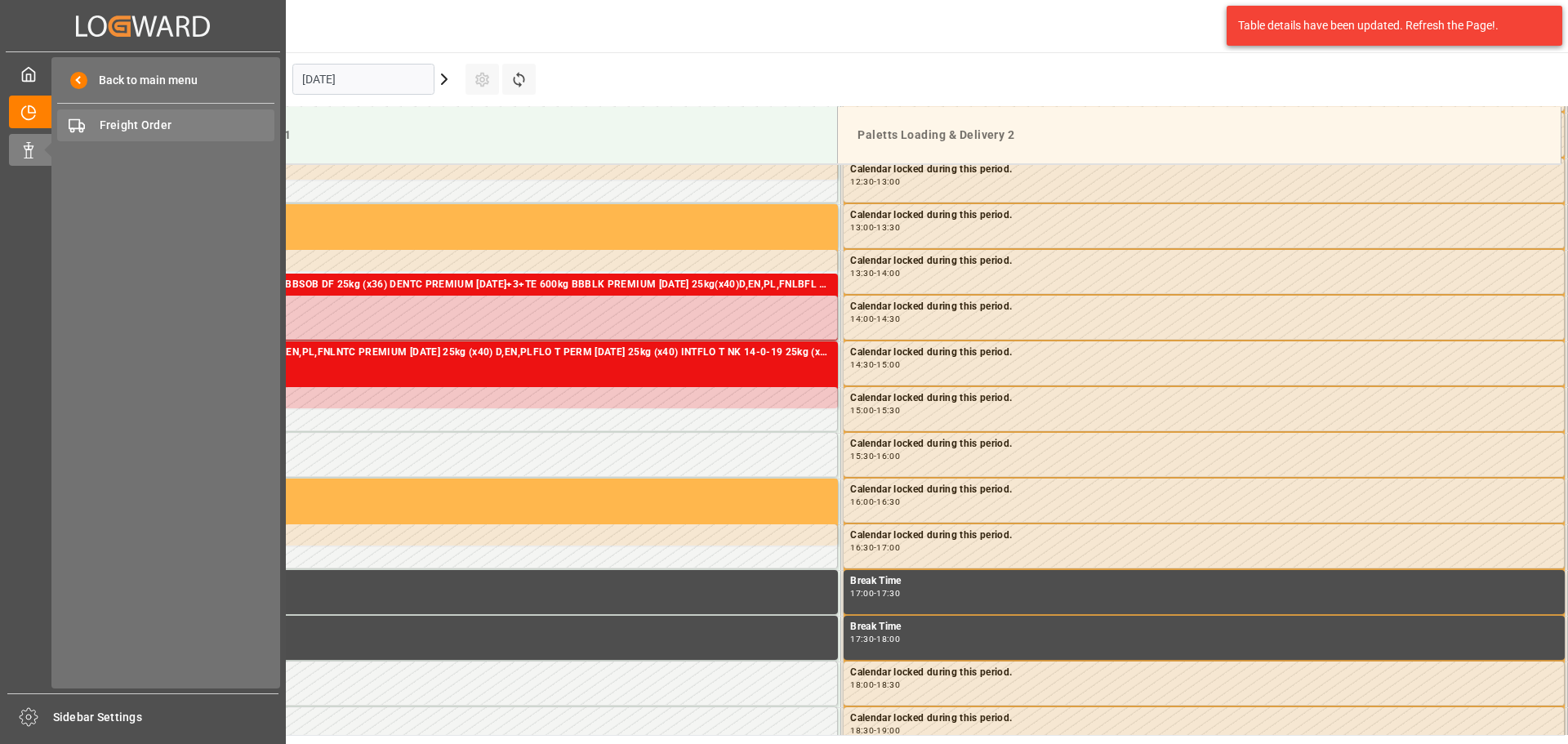
click at [137, 133] on span "Freight Order" at bounding box center [187, 125] width 176 height 17
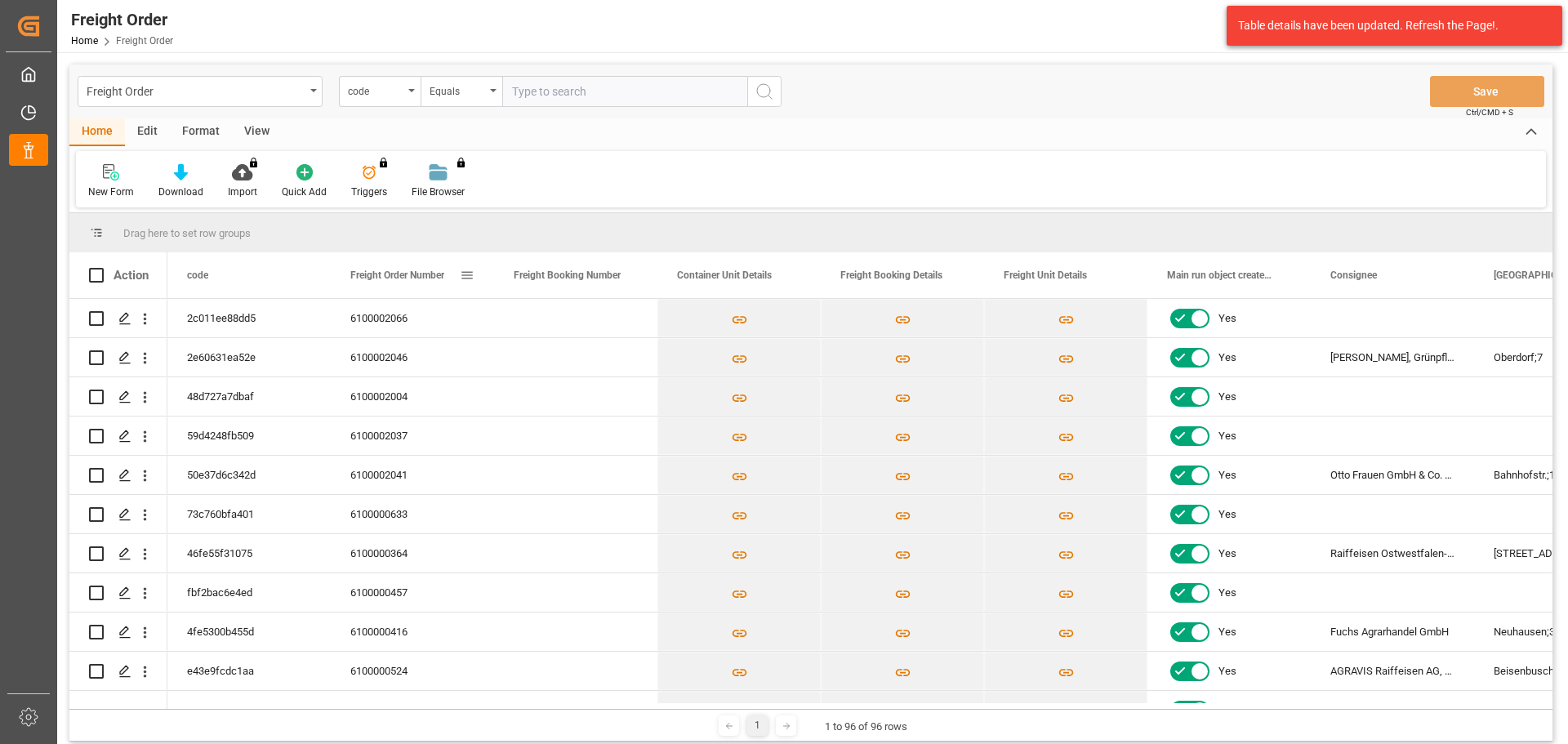
click at [406, 272] on span "Freight Order Number" at bounding box center [397, 275] width 94 height 12
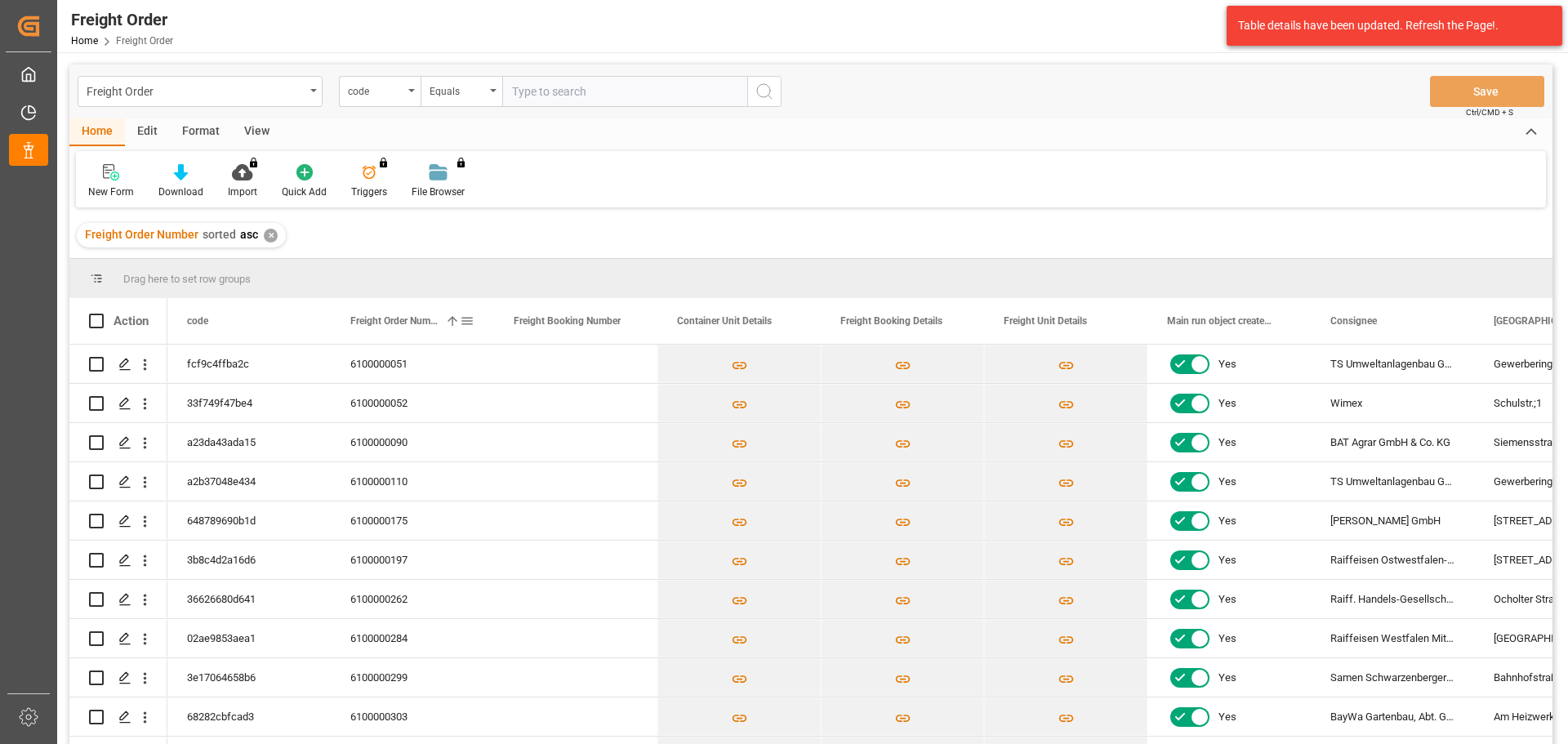
click at [406, 316] on span "Freight Order Number" at bounding box center [394, 321] width 88 height 12
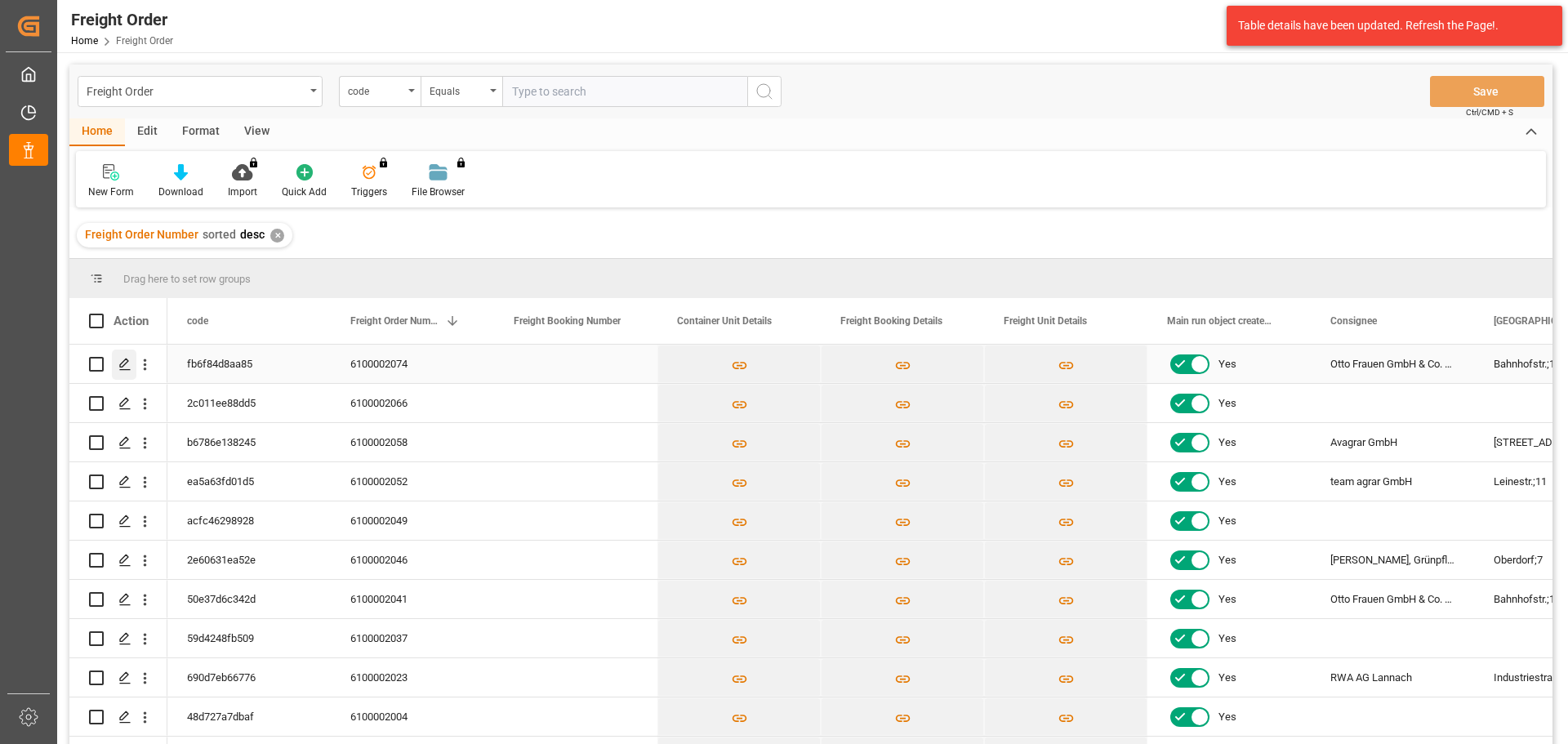
click at [123, 362] on polygon "Press SPACE to select this row." at bounding box center [124, 364] width 8 height 8
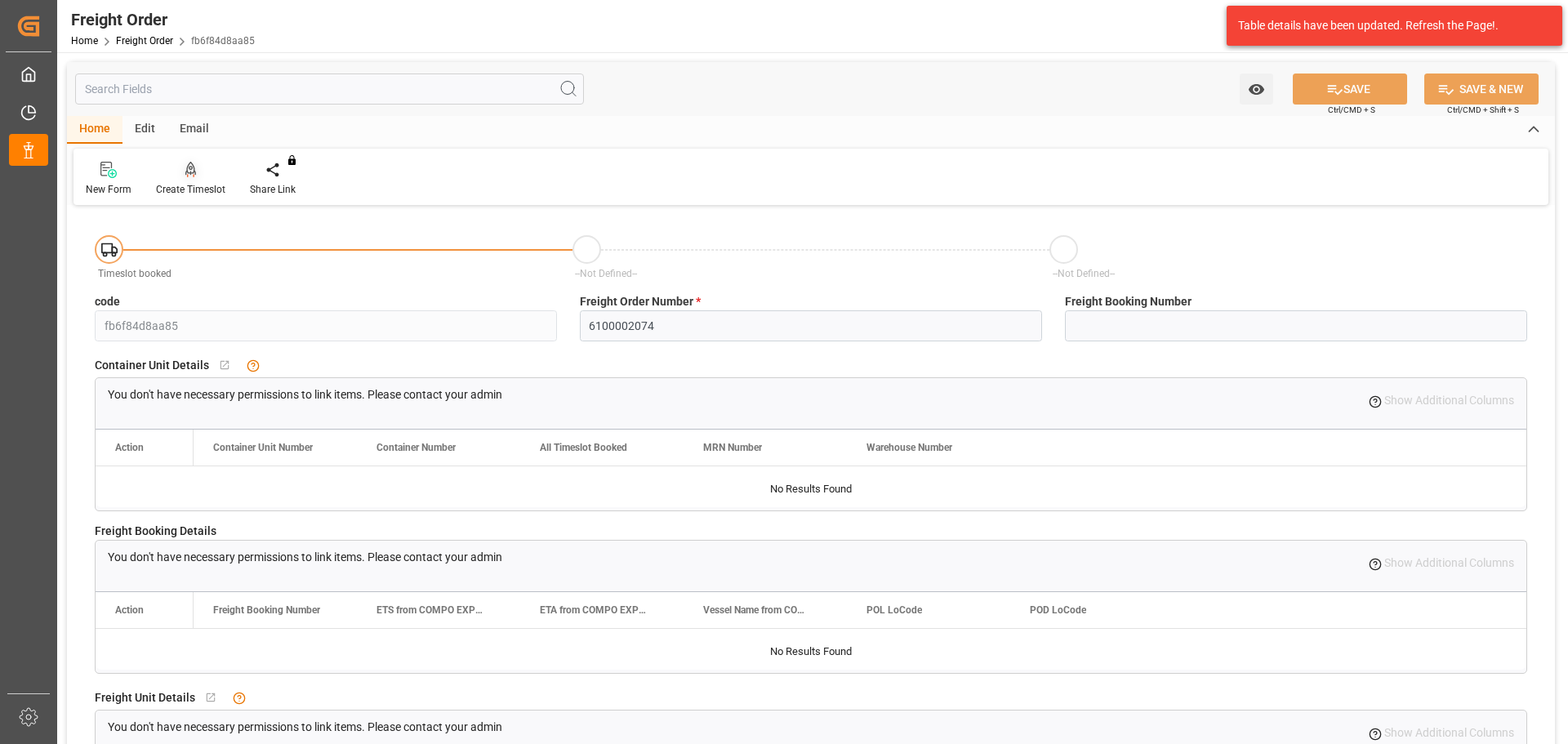
click at [193, 179] on div "Create Timeslot" at bounding box center [191, 179] width 94 height 36
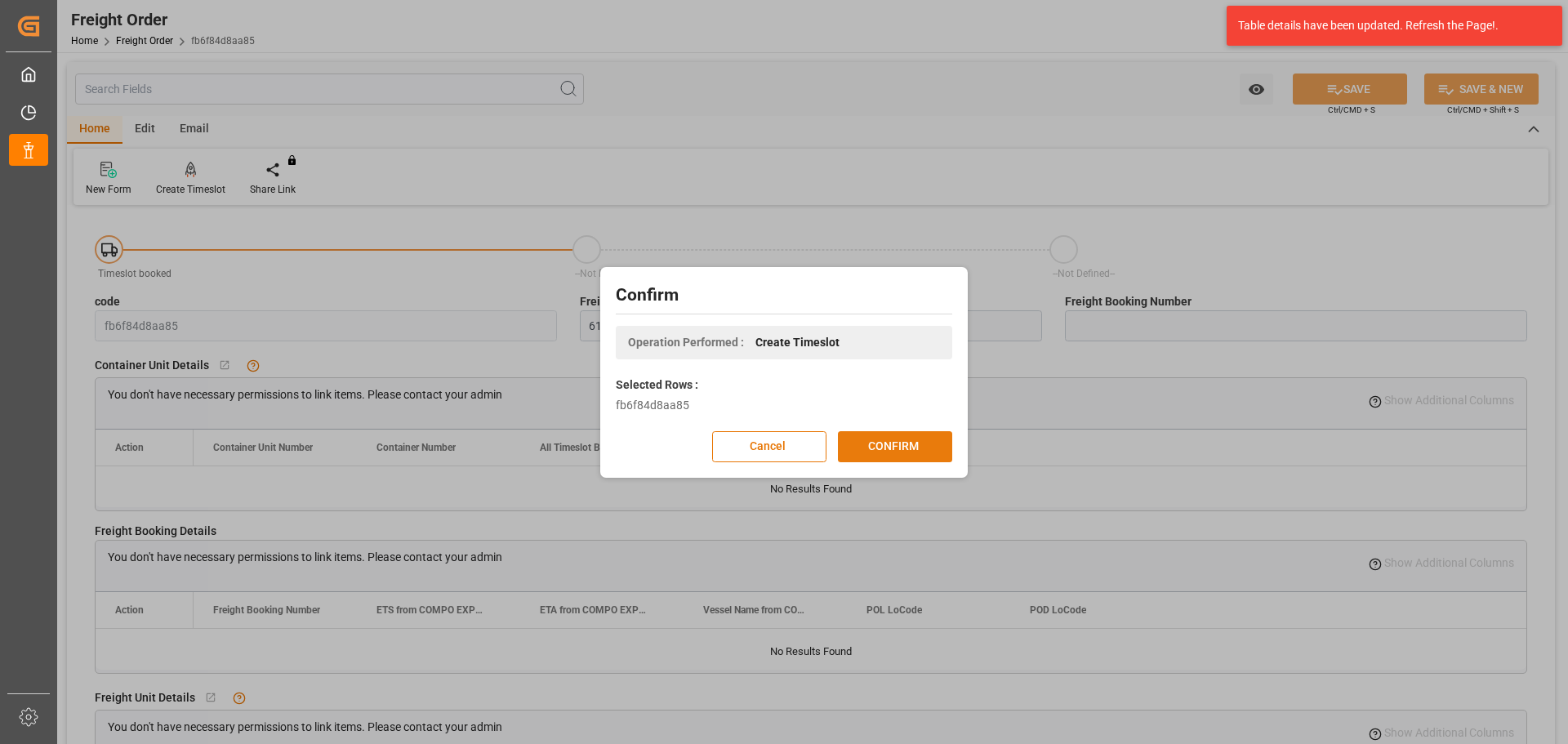
click at [887, 459] on button "CONFIRM" at bounding box center [896, 447] width 114 height 31
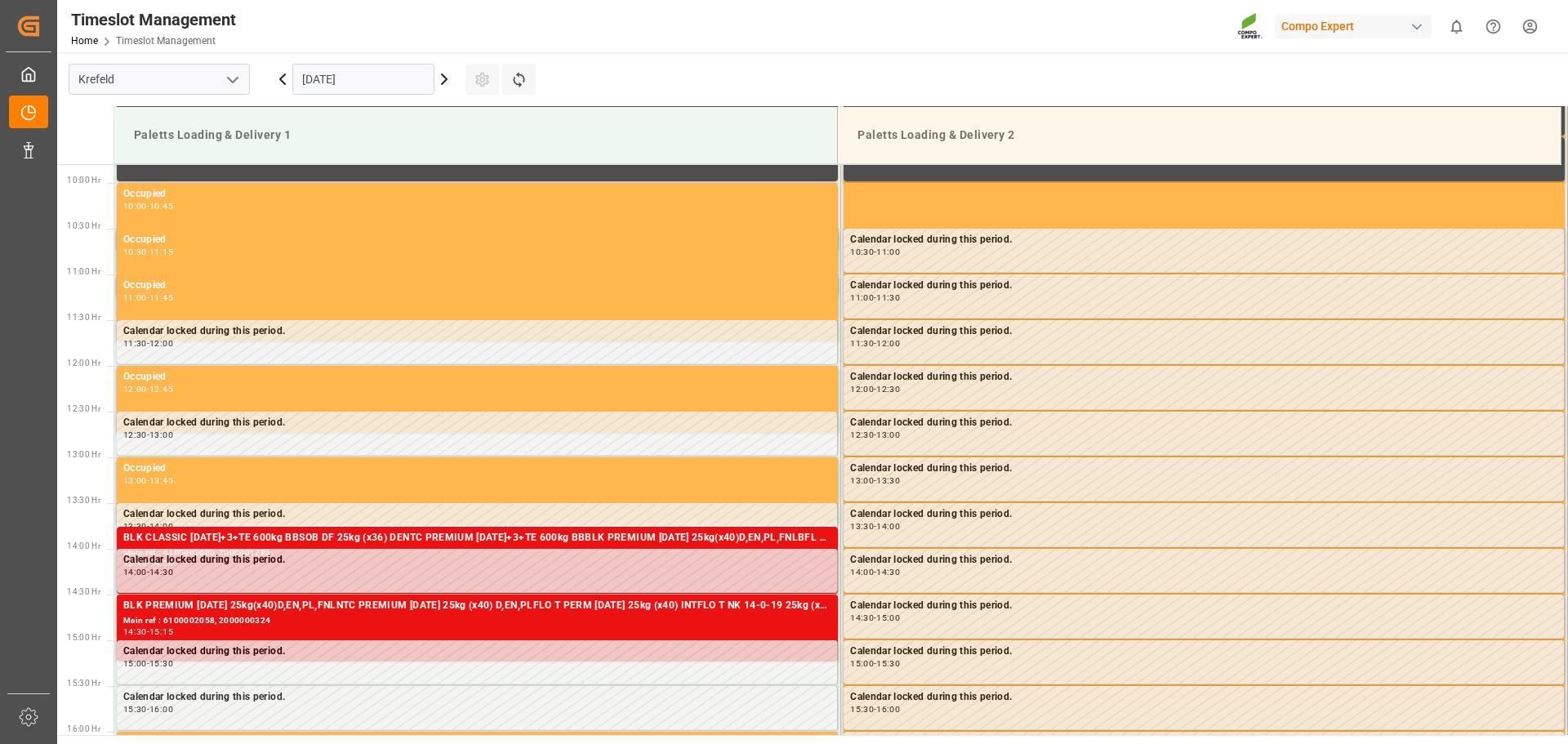
scroll to position [904, 0]
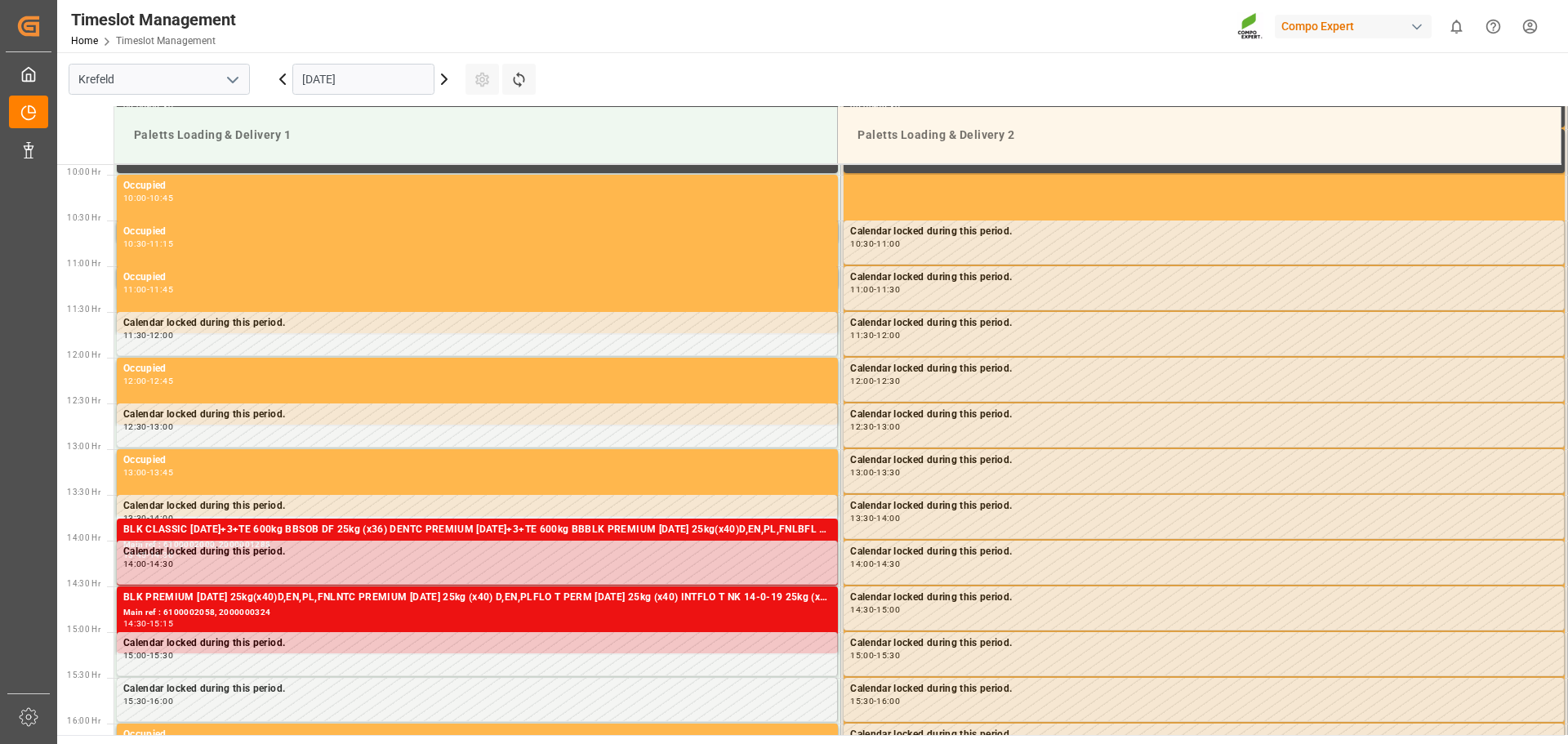
click at [442, 84] on icon at bounding box center [444, 80] width 5 height 10
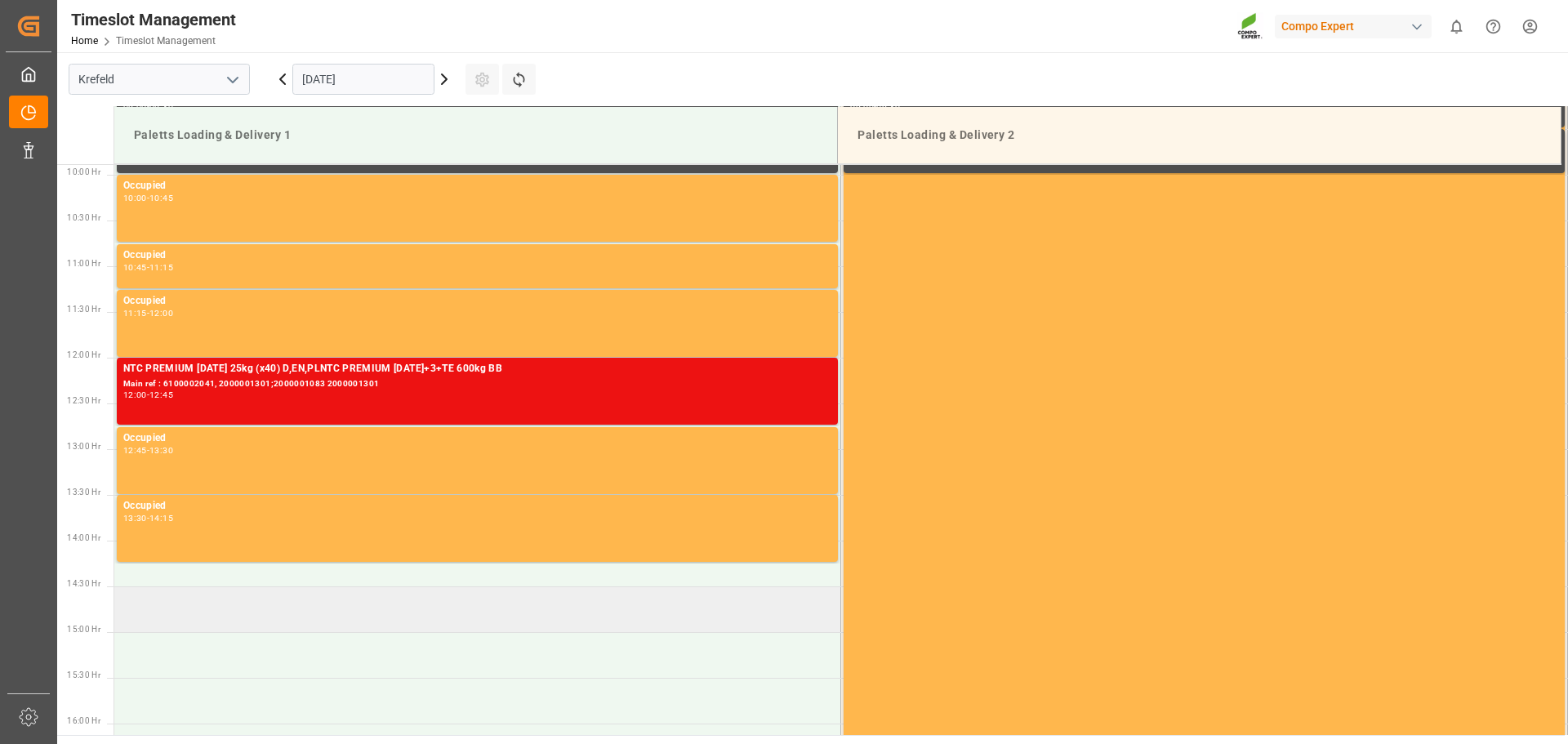
click at [291, 600] on td at bounding box center [478, 609] width 727 height 46
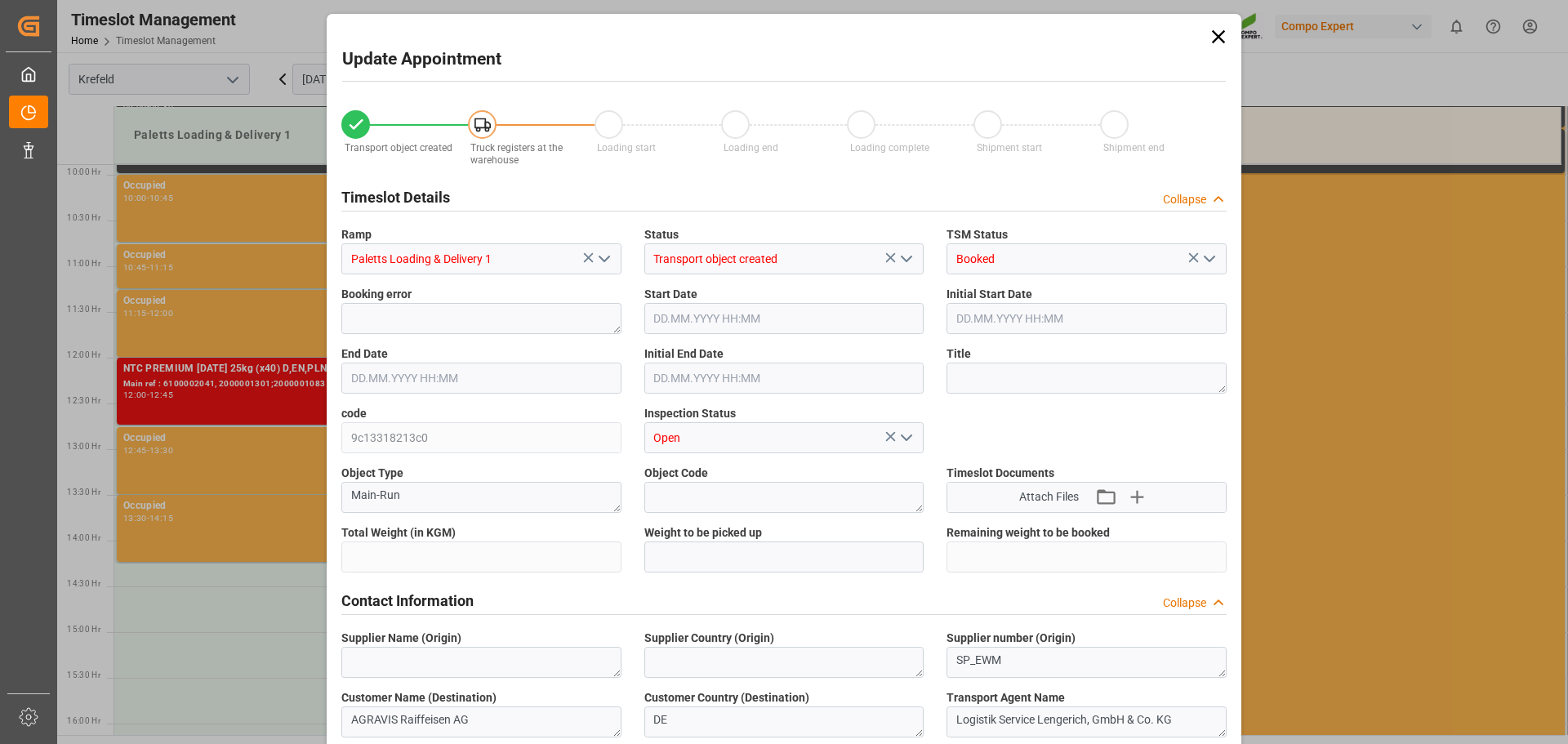
type input "24924"
type input "0"
type input "[DATE] 14:30"
type input "[DATE] 15:00"
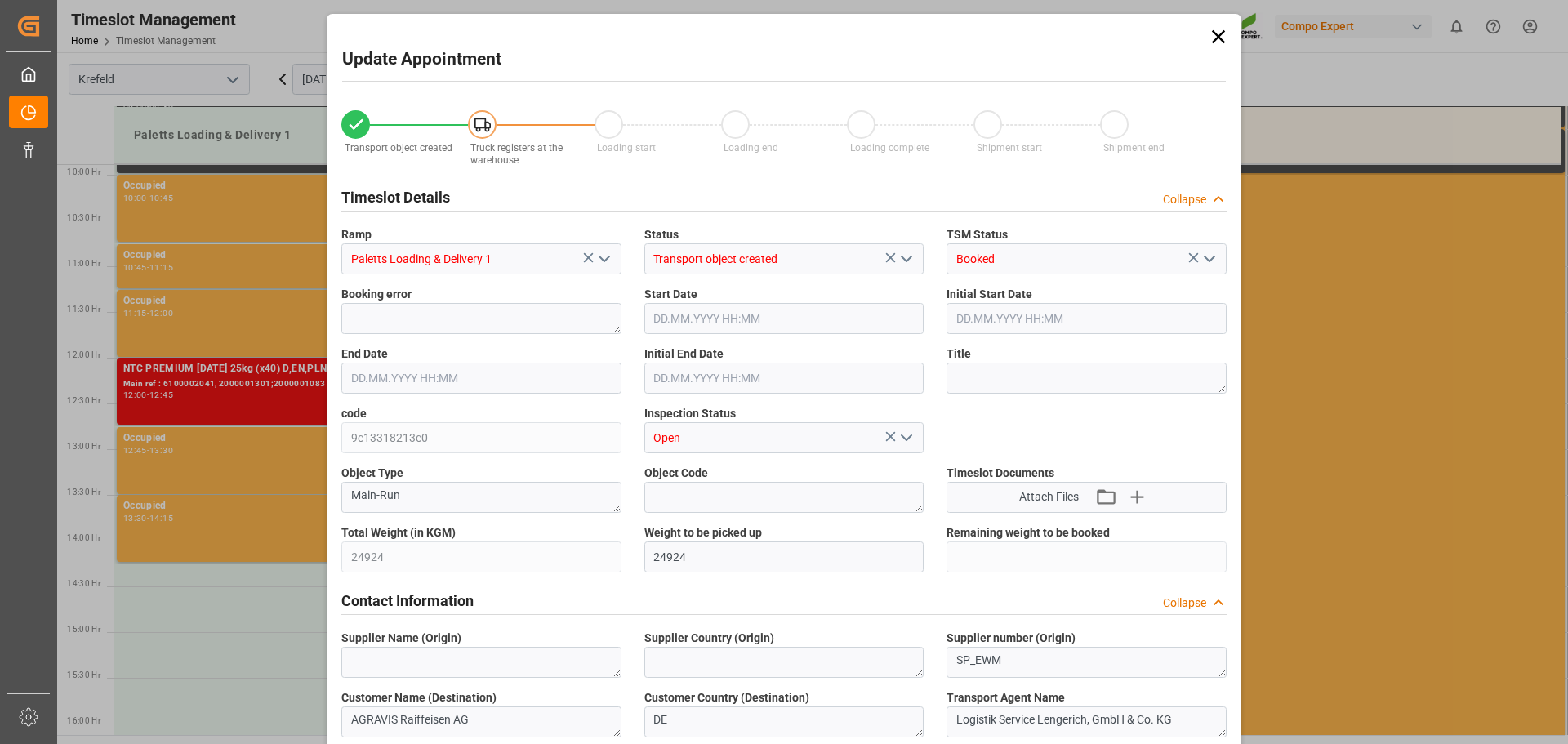
type input "[DATE] 09:33"
type input "[DATE] 09:13"
click at [756, 320] on input "[DATE] 14:30" at bounding box center [784, 318] width 280 height 31
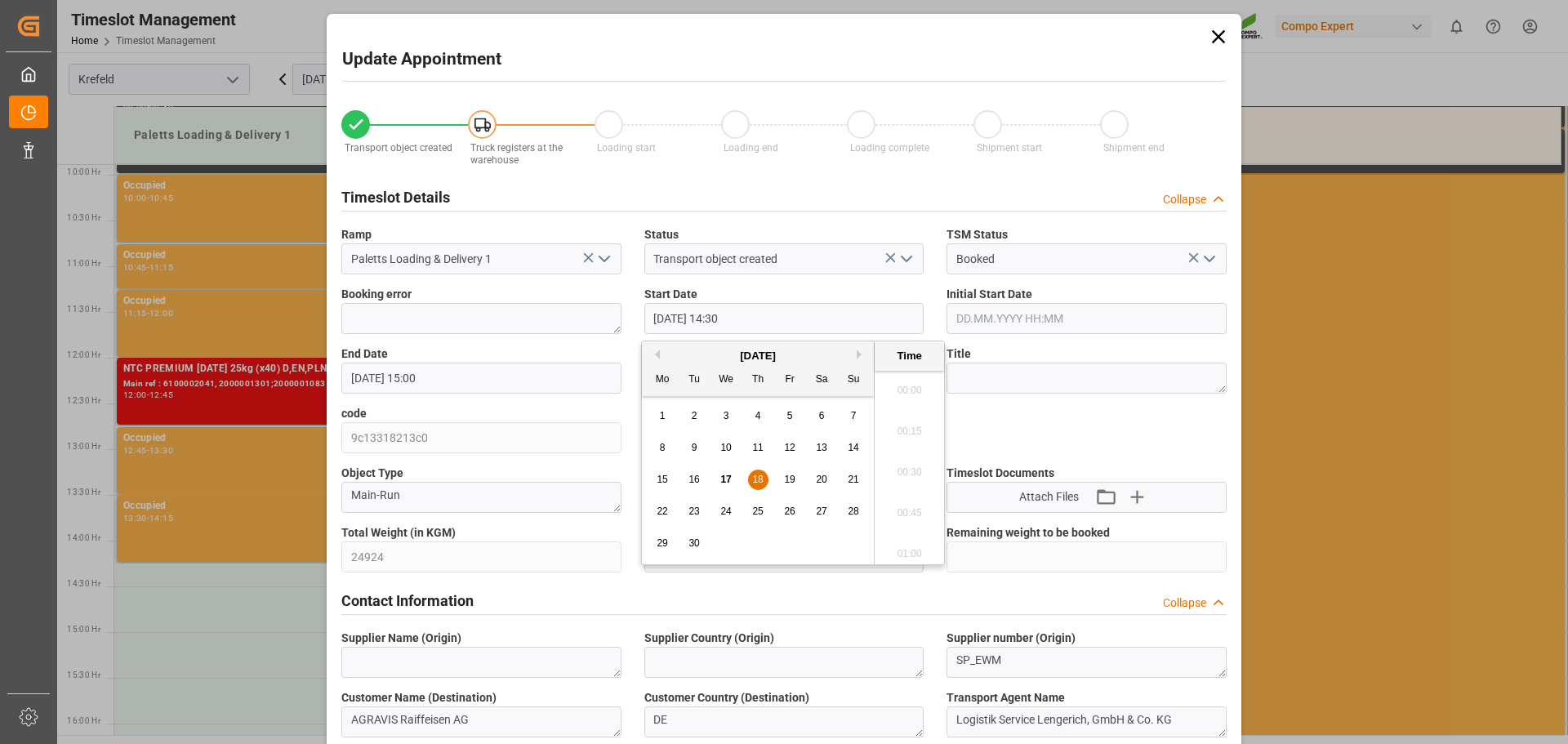
scroll to position [2292, 0]
click at [761, 478] on span "18" at bounding box center [757, 480] width 11 height 12
click at [893, 418] on li "14:15" at bounding box center [909, 427] width 70 height 41
type input "18.09.2025 14:15"
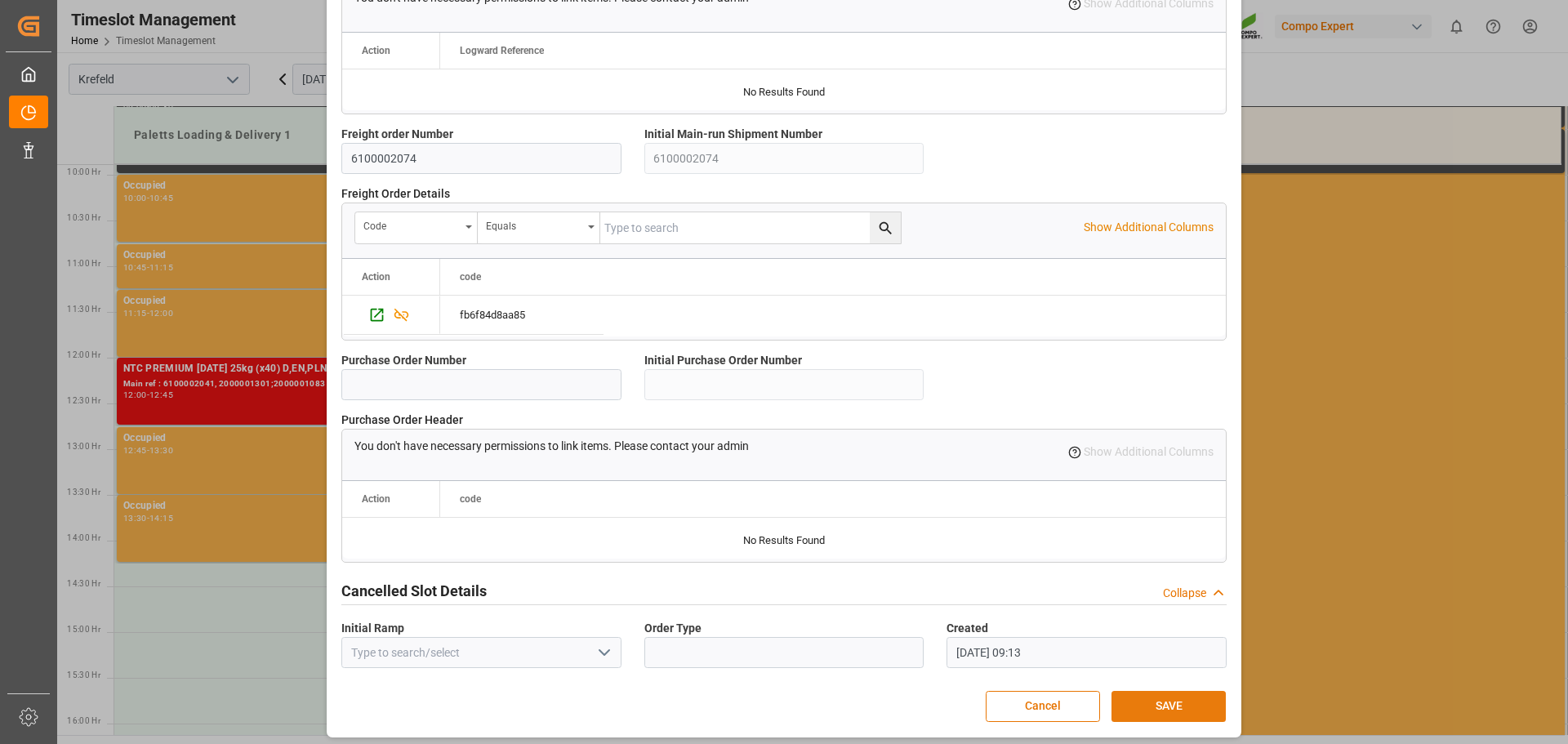
scroll to position [1405, 0]
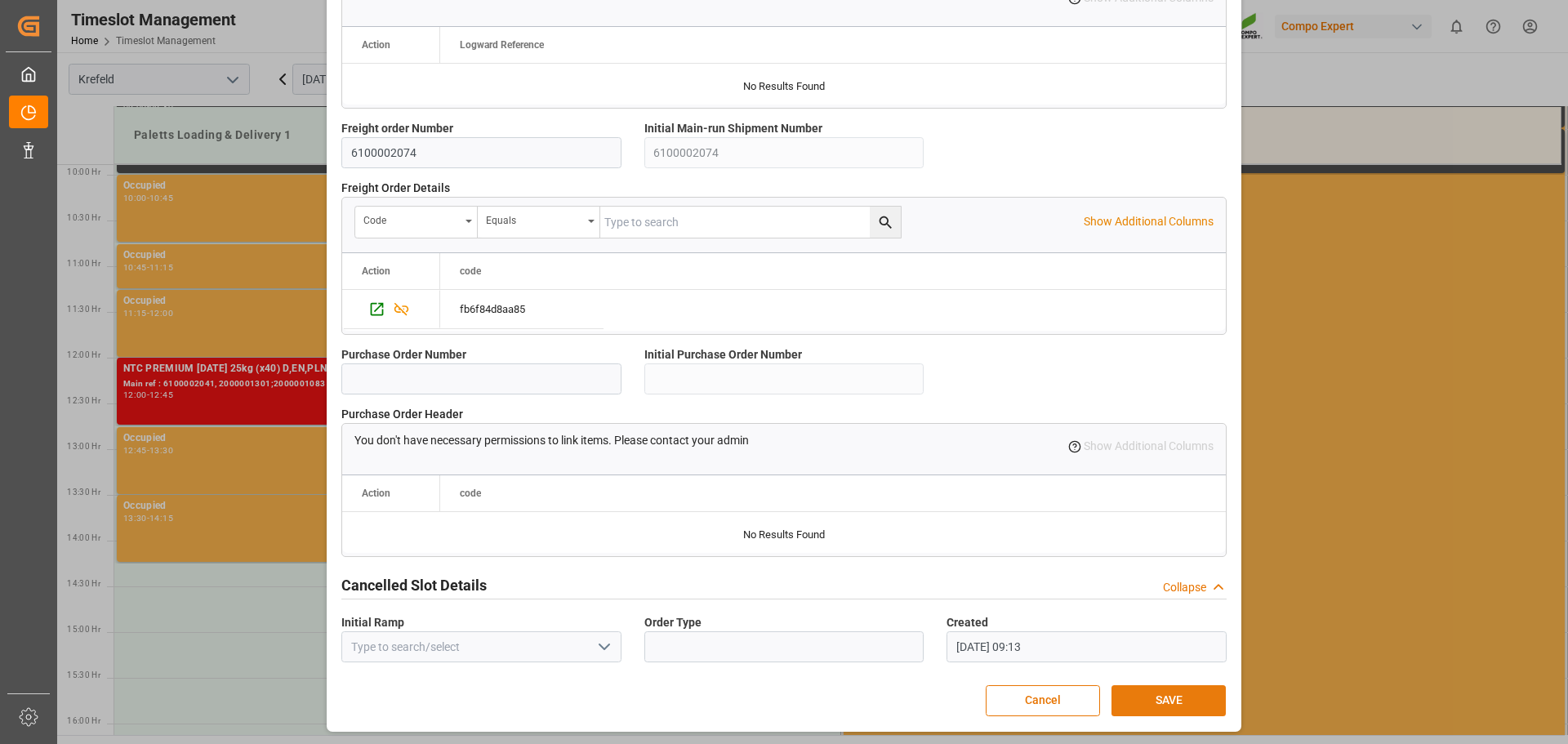
click at [1170, 689] on button "SAVE" at bounding box center [1169, 701] width 114 height 31
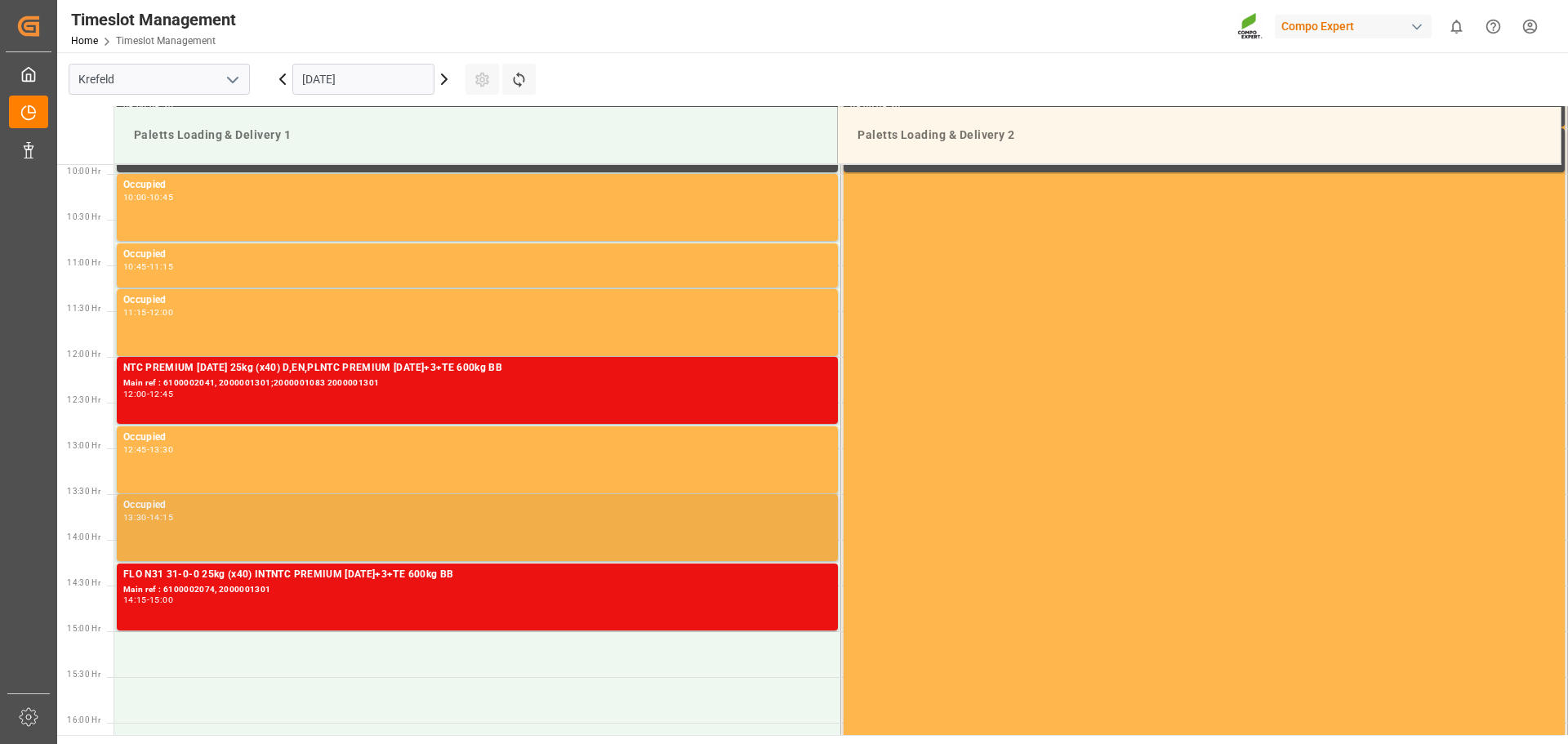
scroll to position [1097, 0]
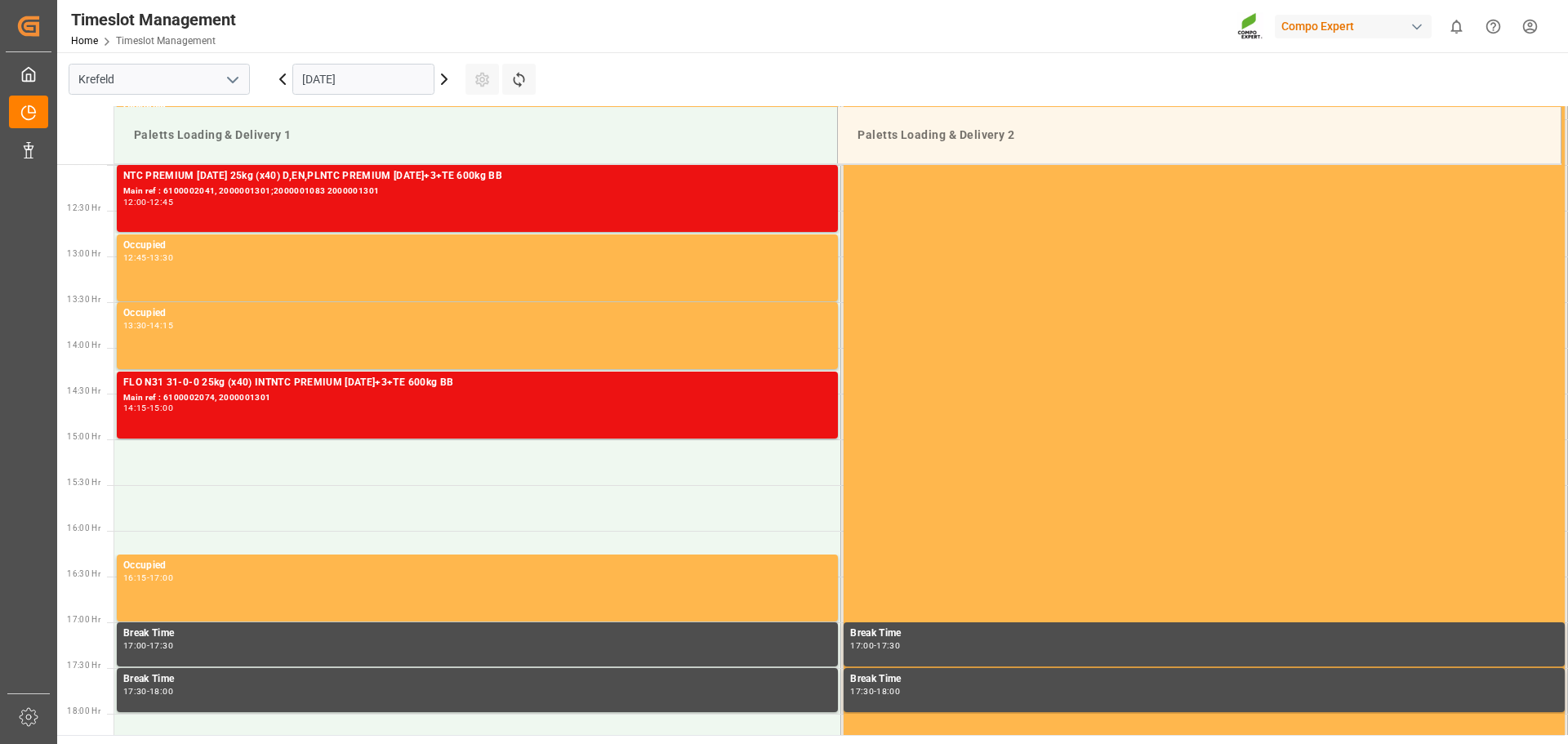
drag, startPoint x: 729, startPoint y: 96, endPoint x: 479, endPoint y: 85, distance: 250.2
click at [726, 96] on main "Krefeld 18.09.2025 Settings Refresh Time Slots Paletts Loading & Delivery 1 Pal…" at bounding box center [811, 393] width 1508 height 683
click at [528, 88] on button "Refresh Time Slots" at bounding box center [519, 80] width 33 height 31
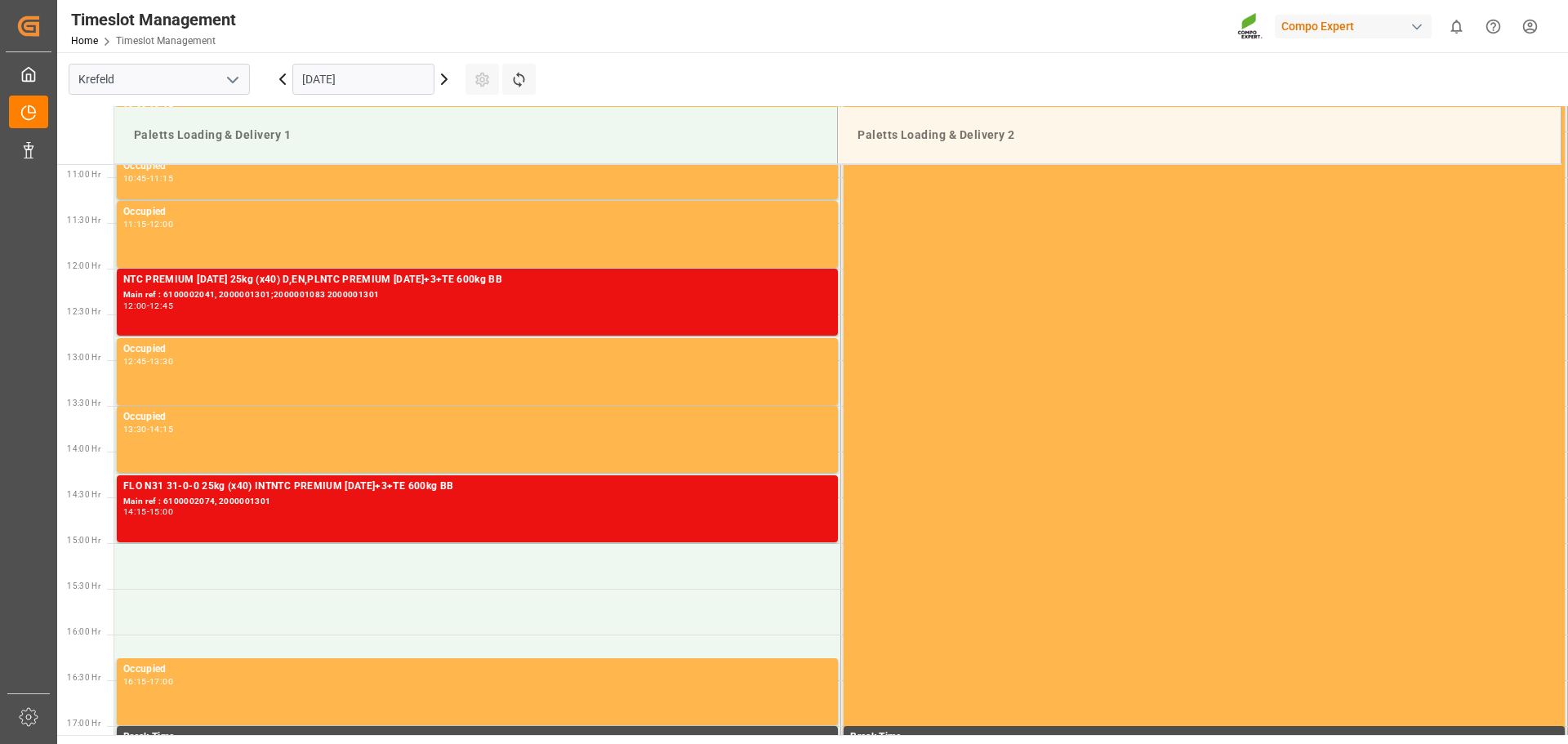
scroll to position [996, 0]
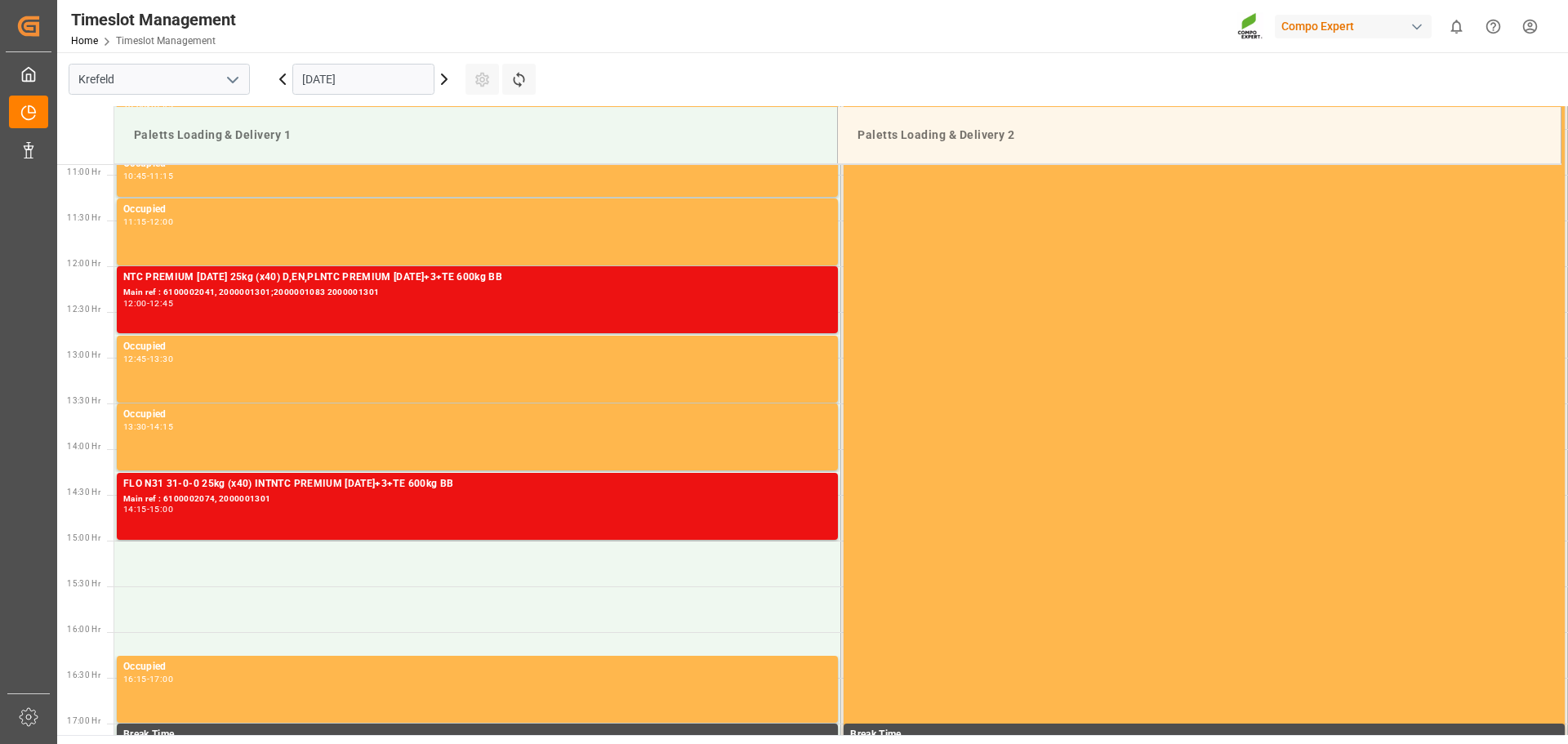
click at [278, 79] on icon at bounding box center [283, 80] width 20 height 20
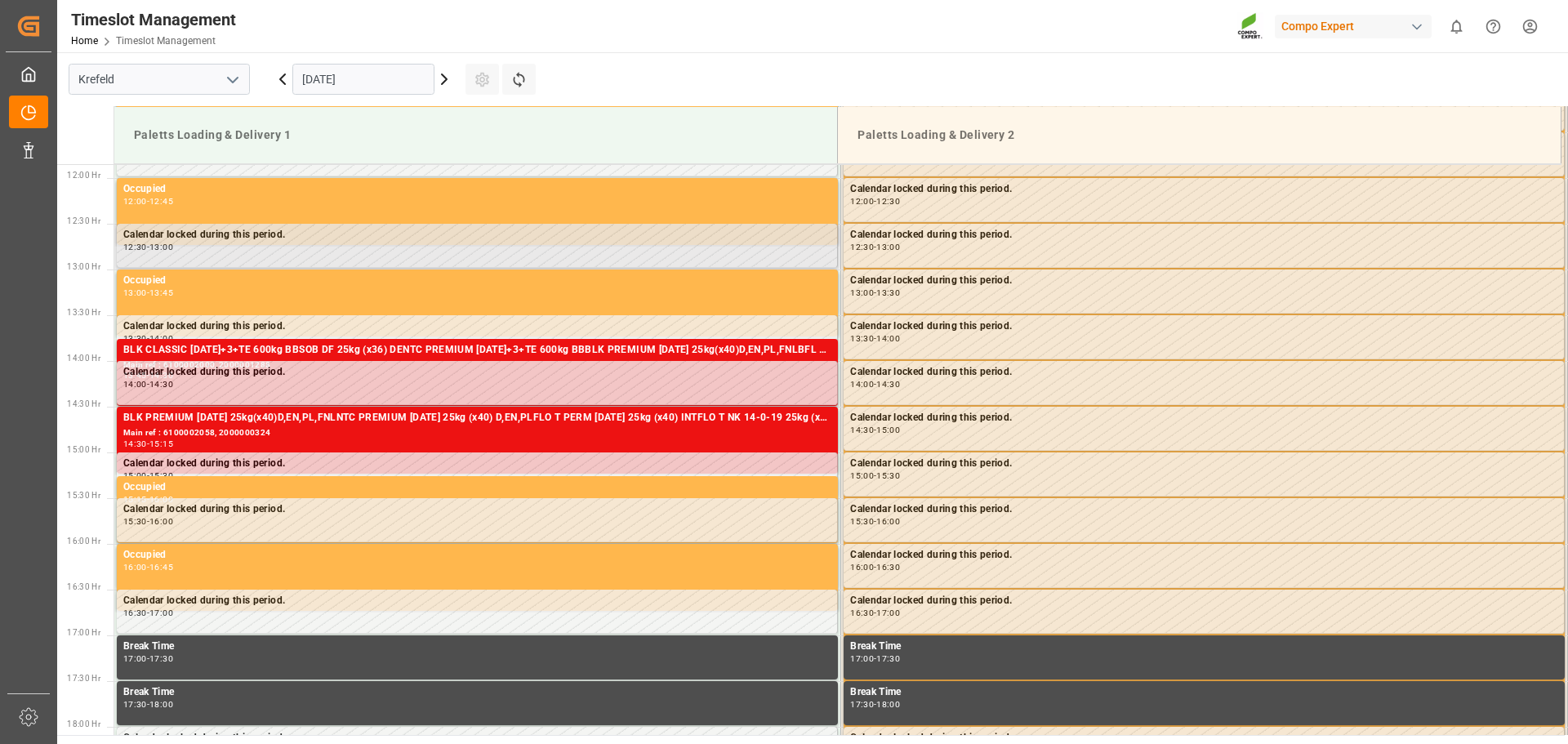
scroll to position [1077, 0]
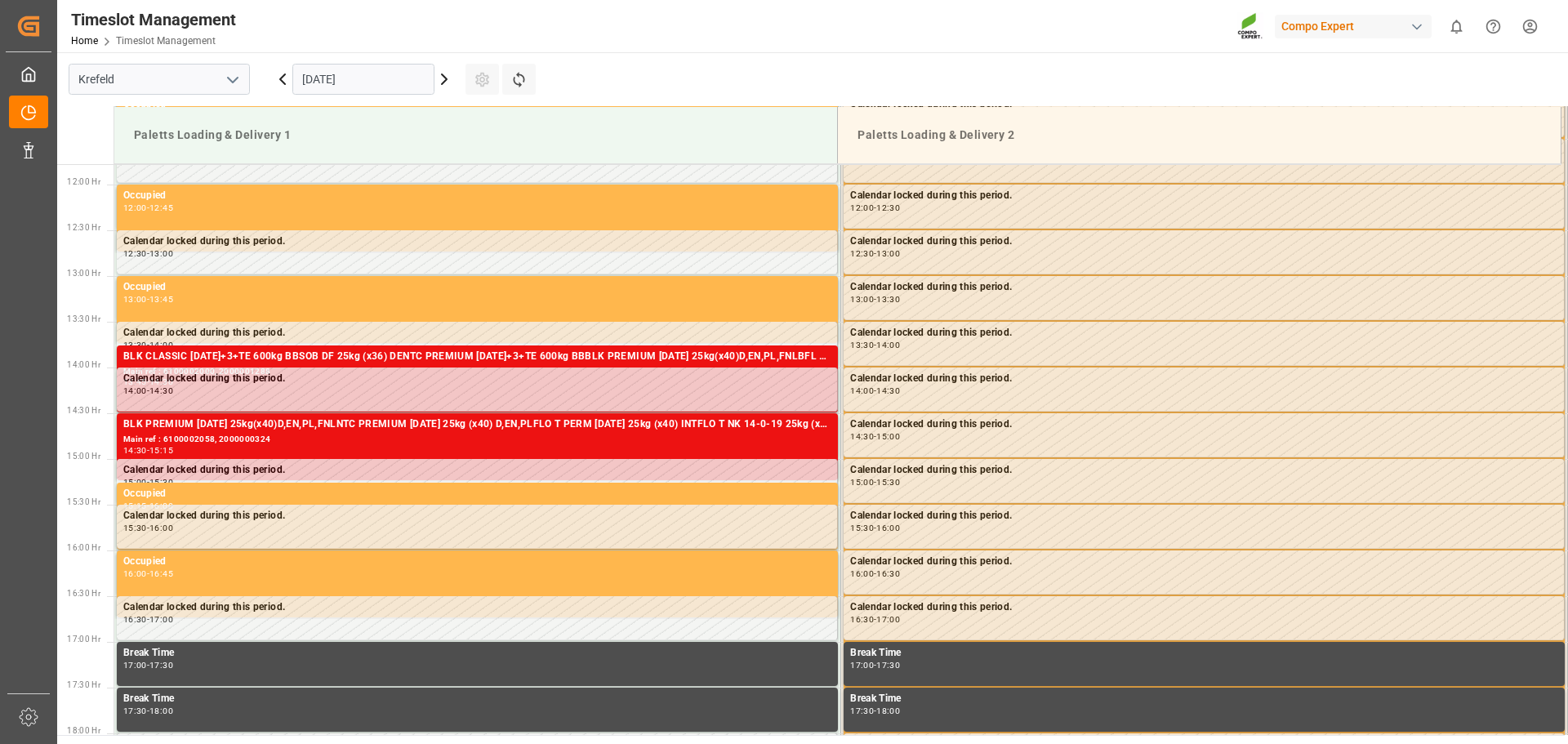
click at [1063, 70] on main "Krefeld 17.09.2025 Settings Refresh Time Slots Paletts Loading & Delivery 1 Pal…" at bounding box center [811, 393] width 1508 height 683
click at [277, 77] on icon at bounding box center [283, 80] width 20 height 20
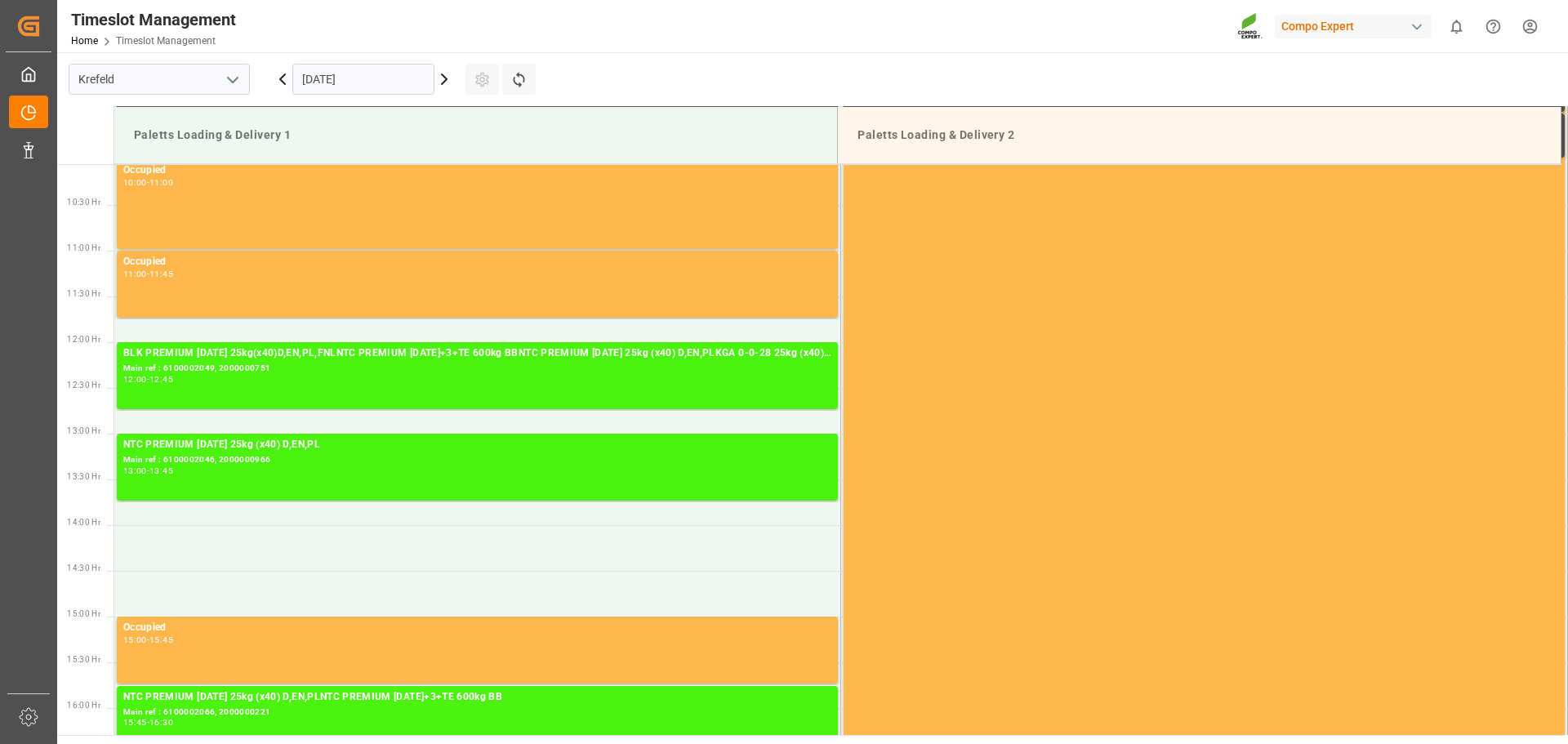
scroll to position [996, 0]
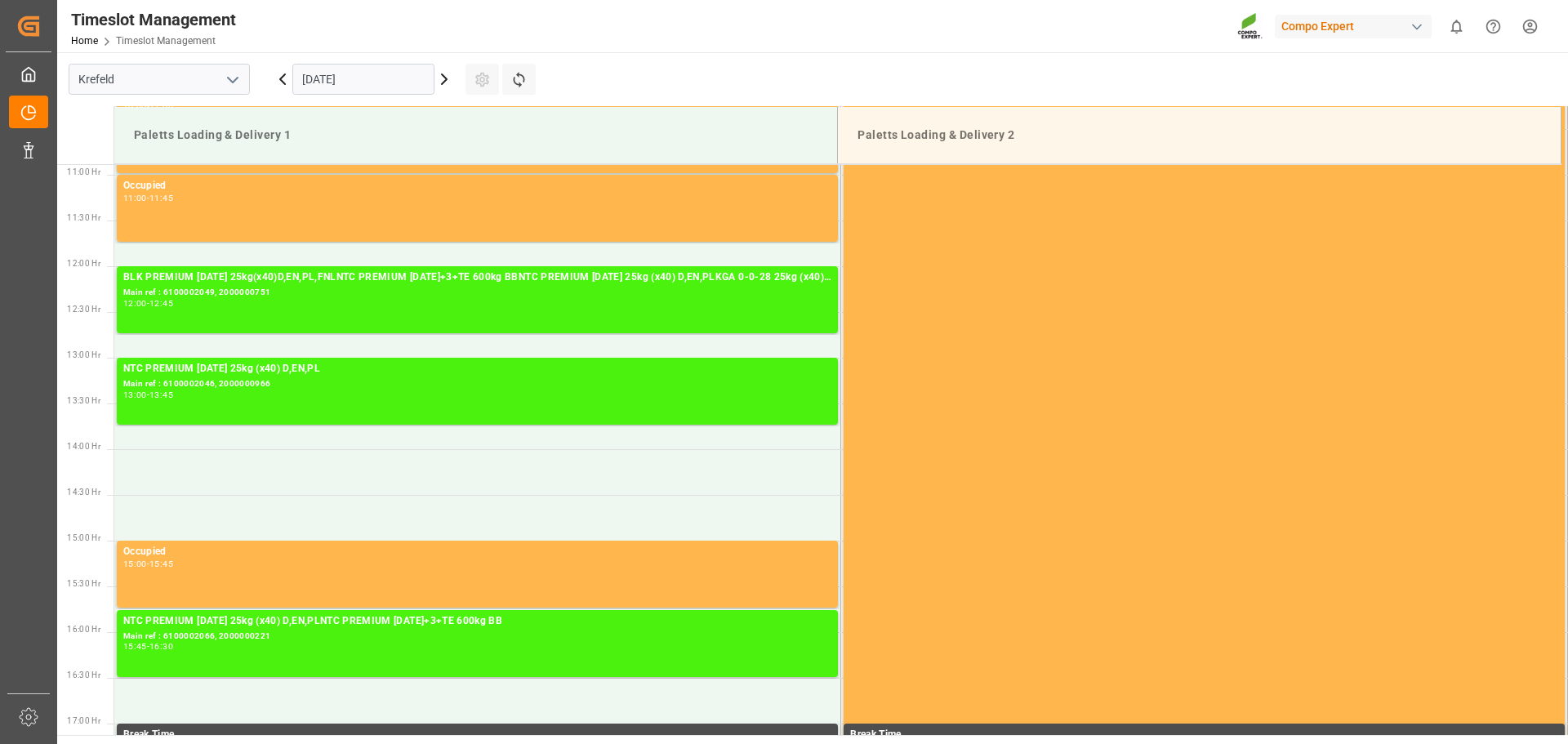
click at [277, 77] on icon at bounding box center [283, 80] width 20 height 20
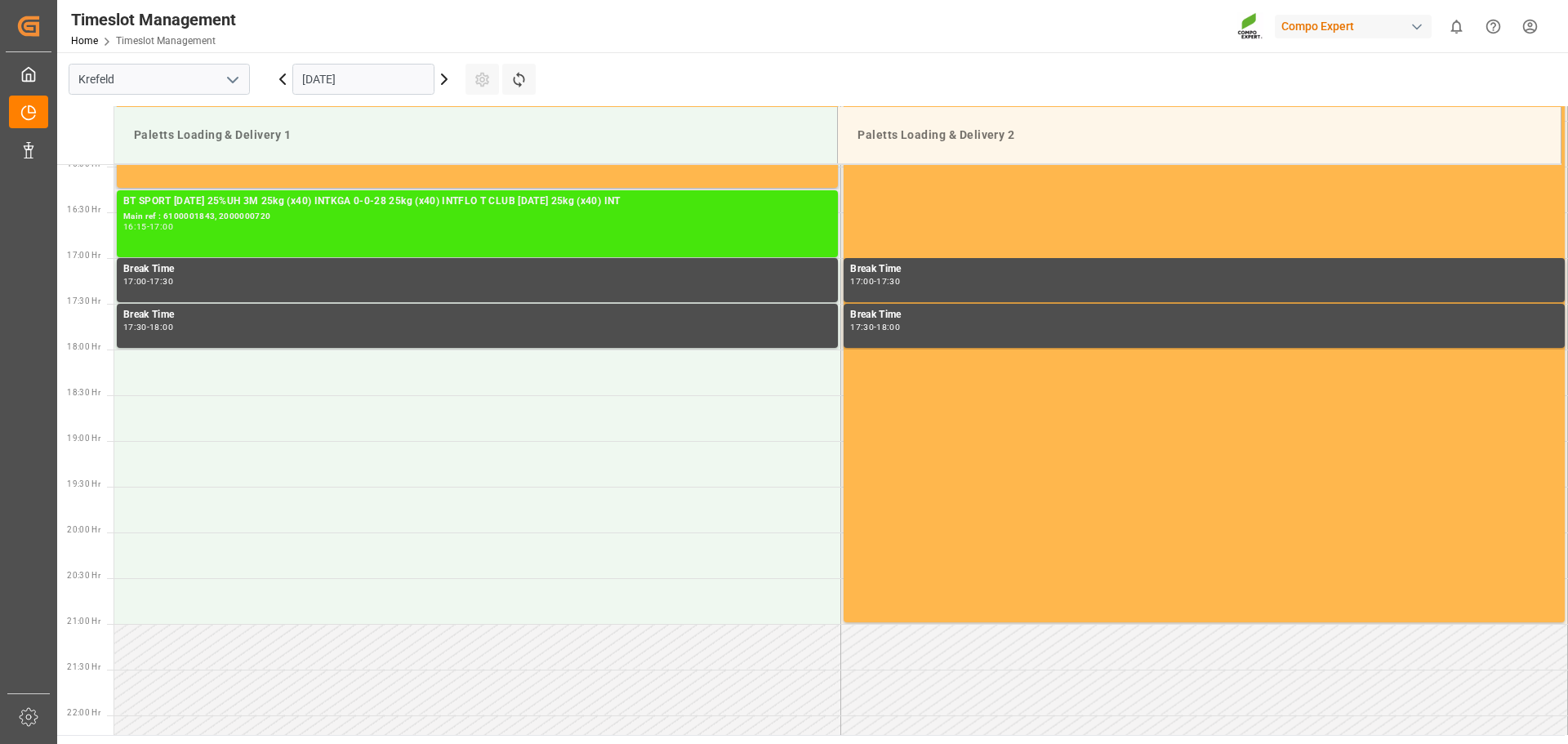
scroll to position [1485, 0]
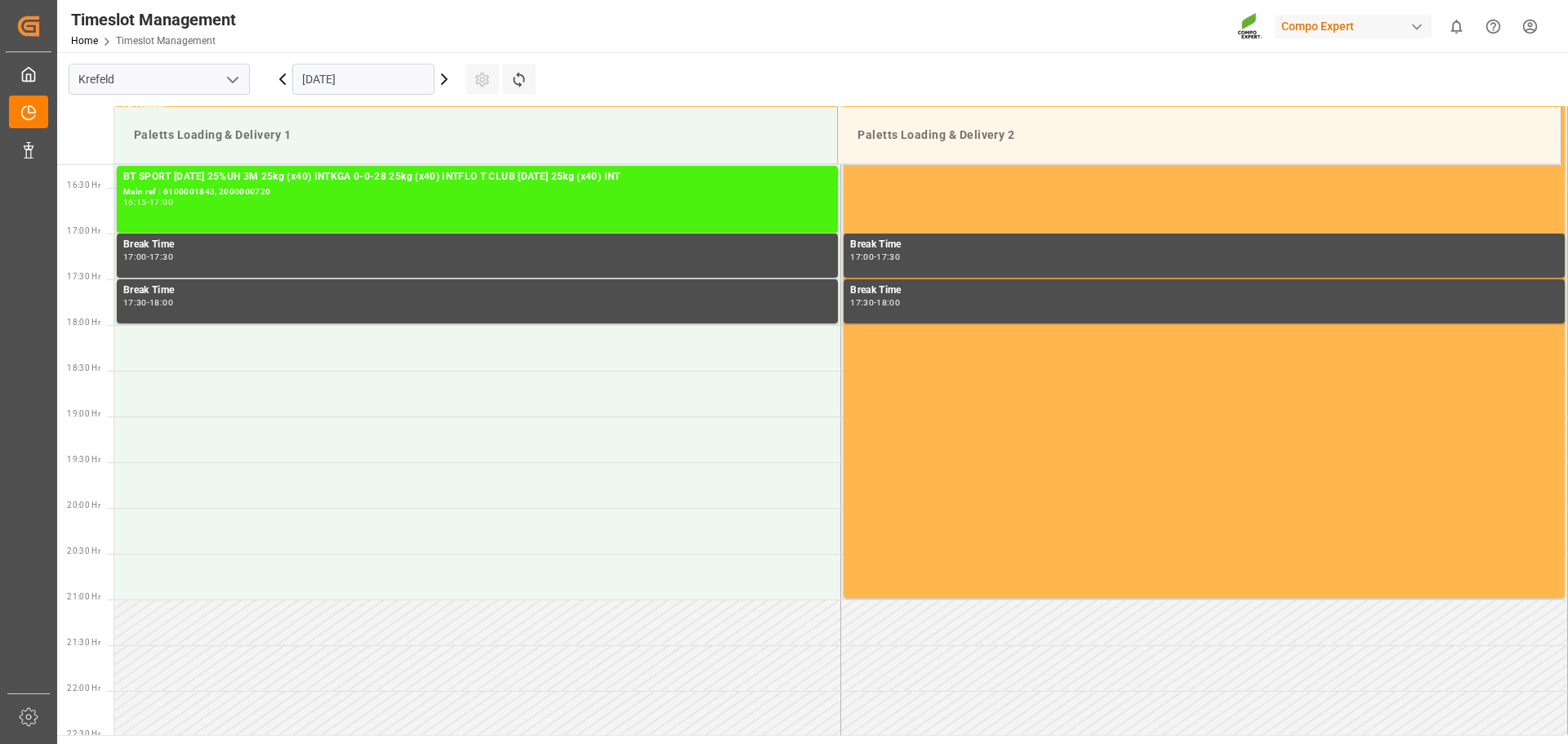
click at [438, 76] on icon at bounding box center [444, 80] width 20 height 20
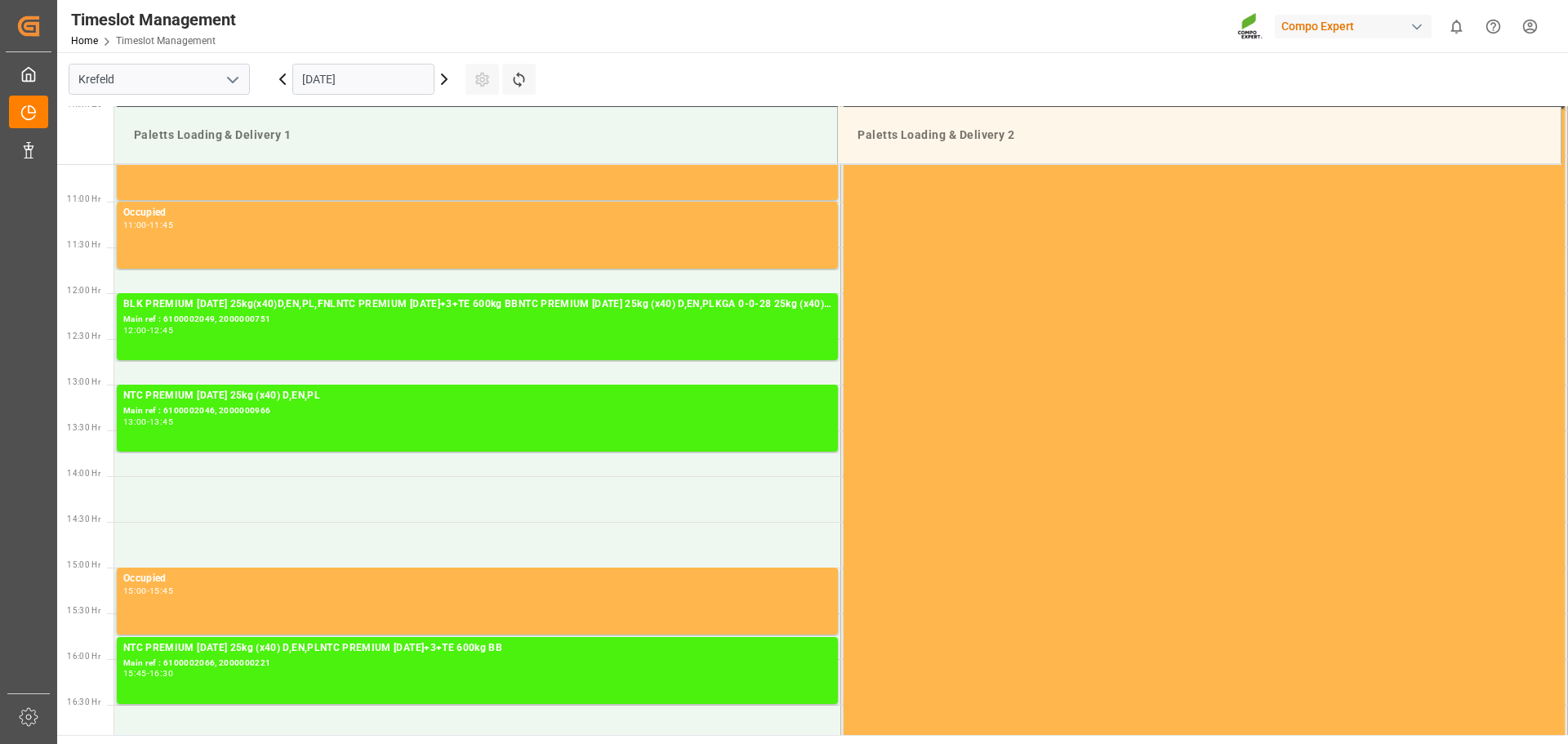
scroll to position [996, 0]
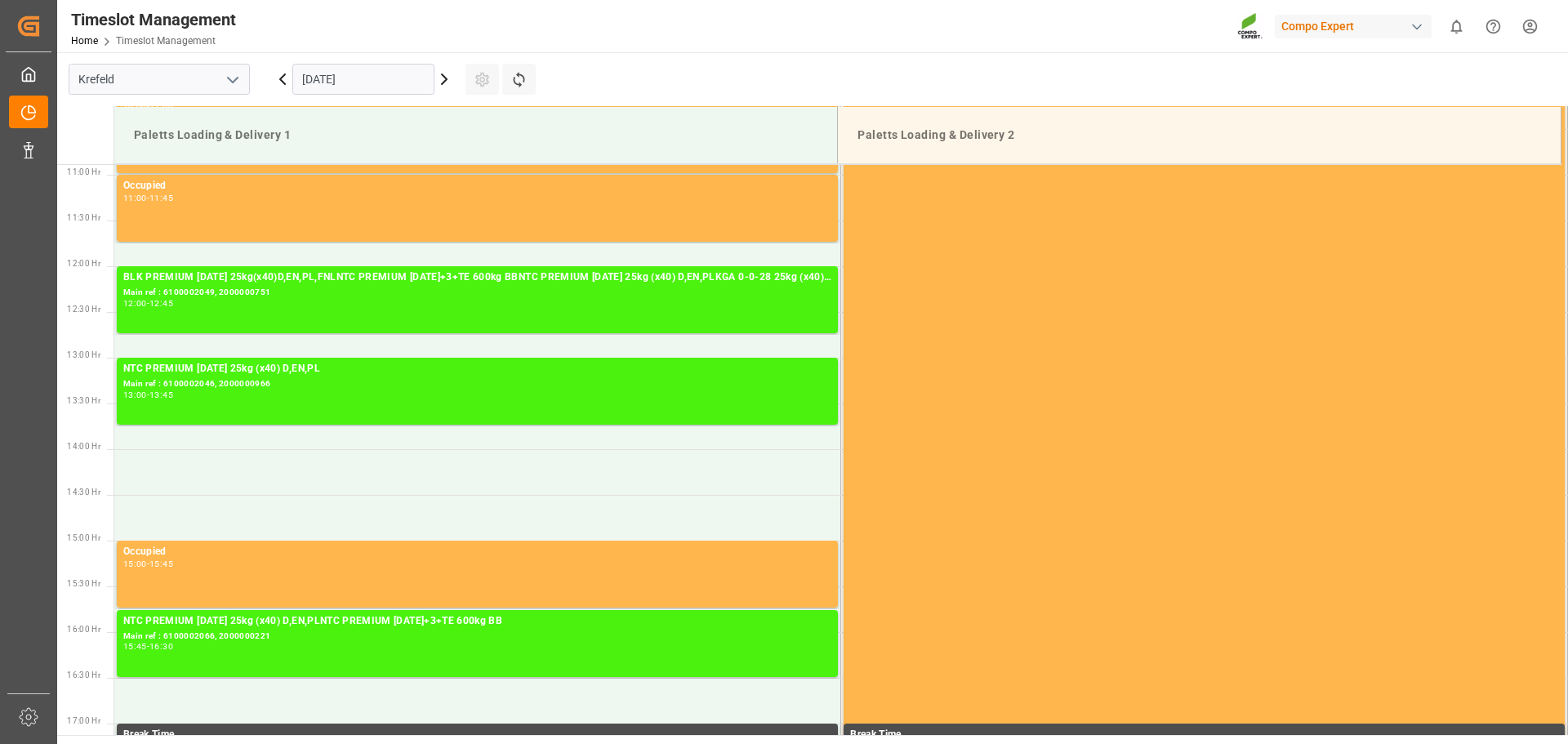
click at [438, 76] on icon at bounding box center [444, 80] width 20 height 20
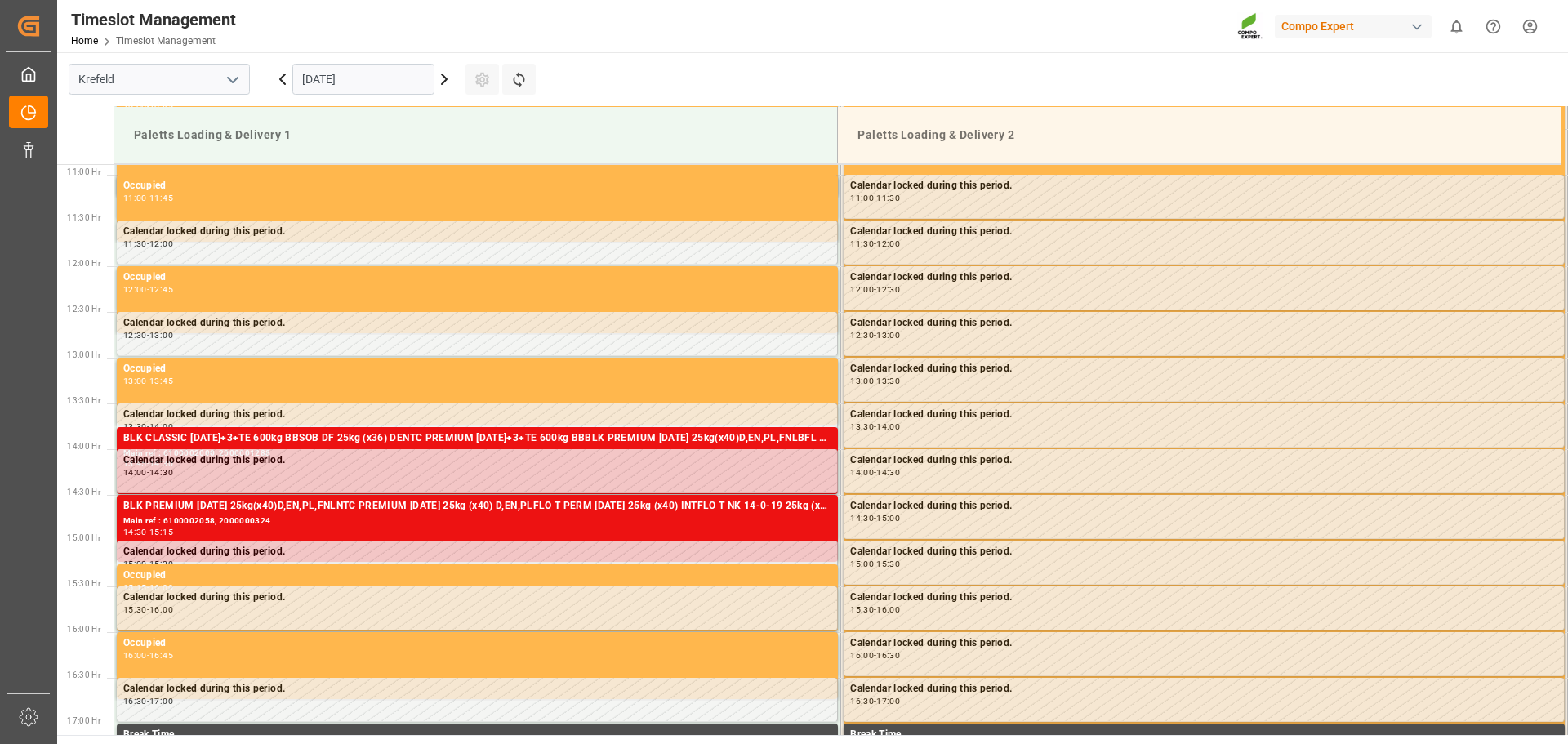
click at [438, 76] on icon at bounding box center [444, 80] width 20 height 20
